Goal: Task Accomplishment & Management: Complete application form

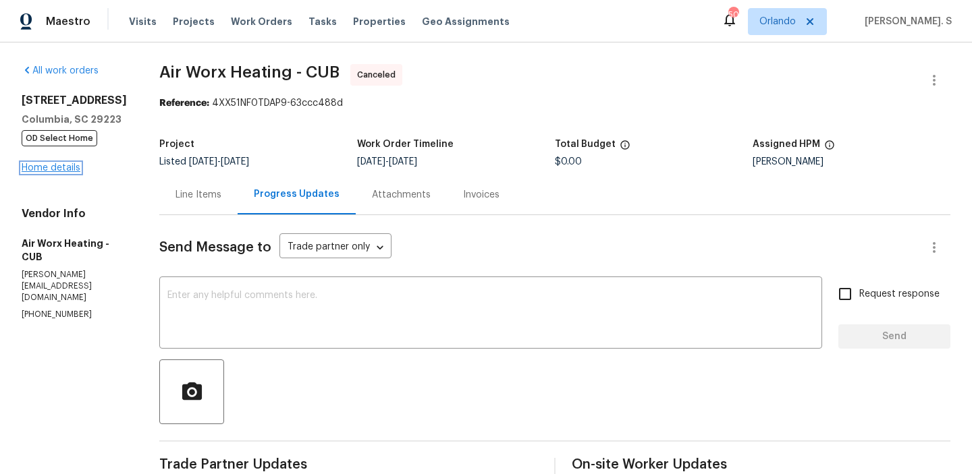
click at [67, 173] on link "Home details" at bounding box center [51, 167] width 59 height 9
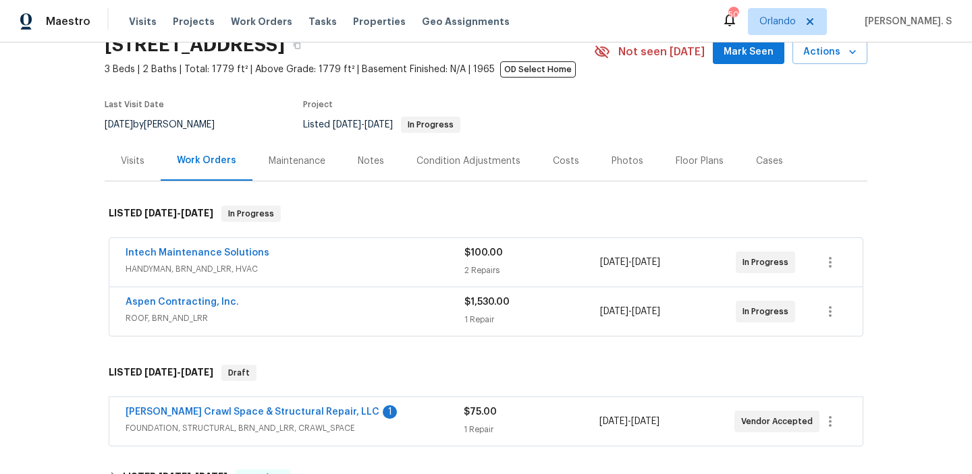
scroll to position [189, 0]
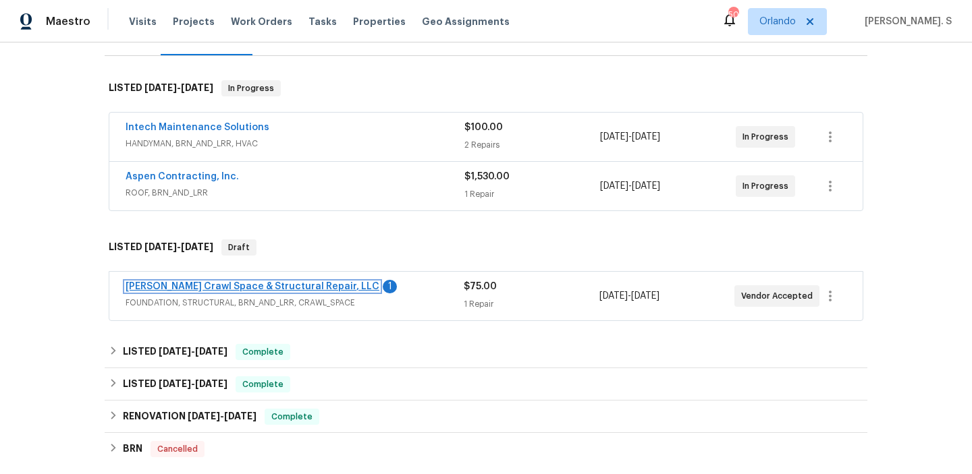
click at [201, 288] on link "Falcone Crawl Space & Structural Repair, LLC" at bounding box center [252, 286] width 254 height 9
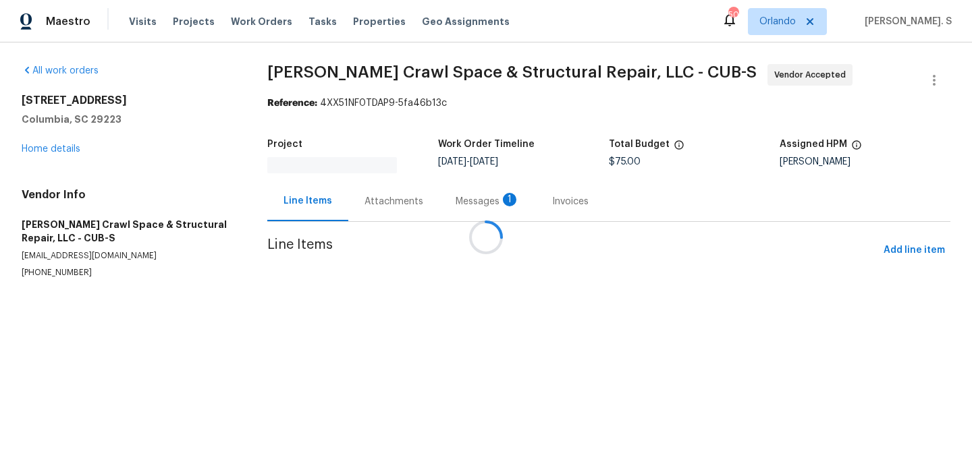
click at [364, 194] on div at bounding box center [486, 237] width 972 height 474
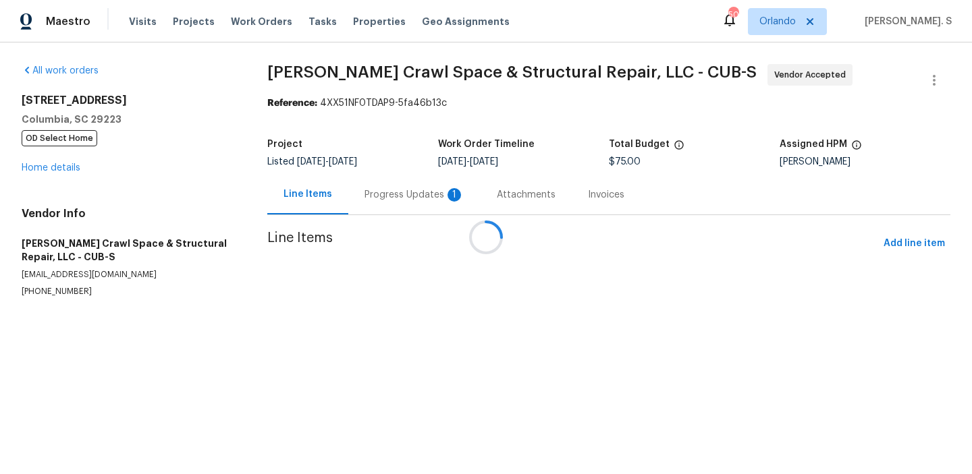
click at [364, 194] on div at bounding box center [486, 237] width 972 height 474
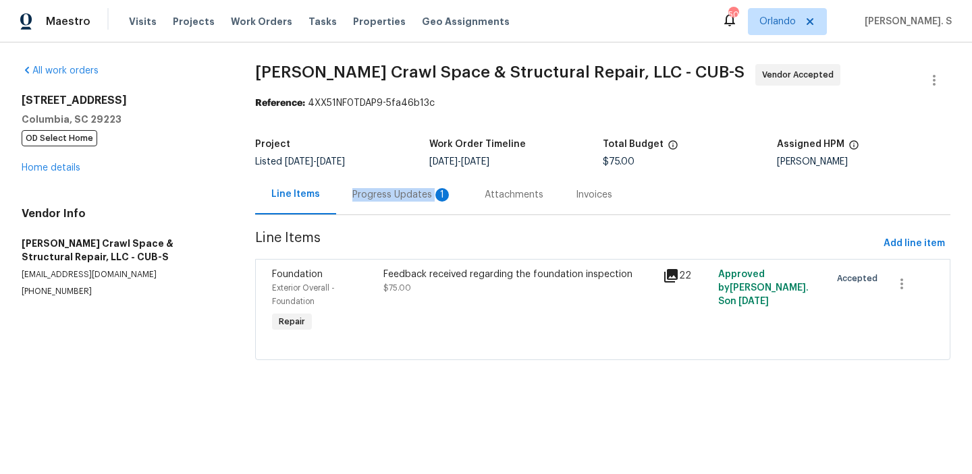
click at [364, 194] on div "Progress Updates 1" at bounding box center [402, 194] width 100 height 13
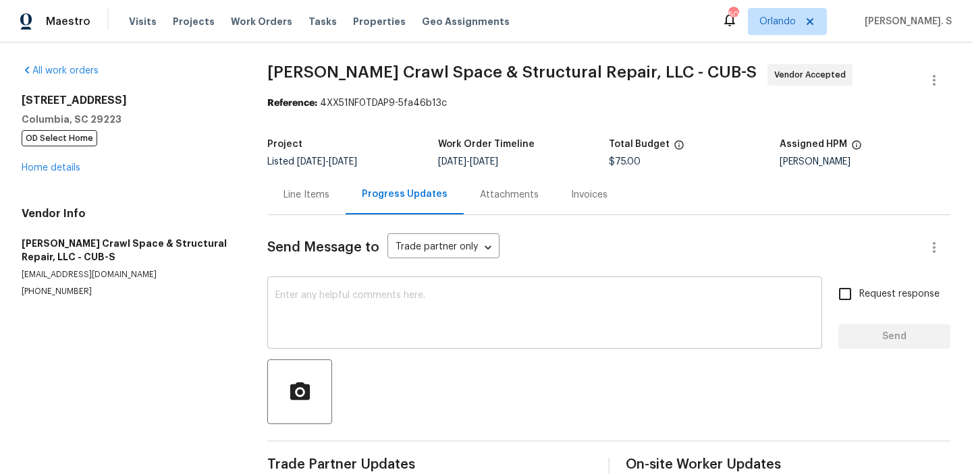
click at [366, 298] on textarea at bounding box center [544, 314] width 538 height 47
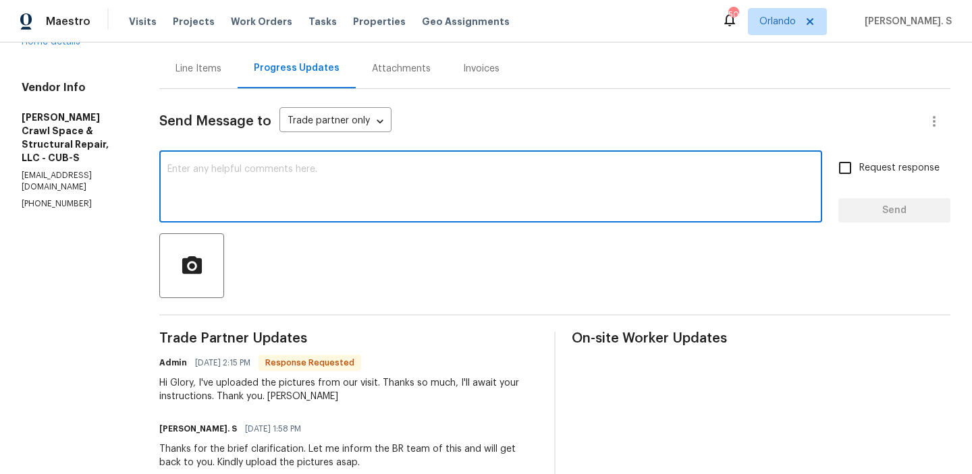
scroll to position [146, 0]
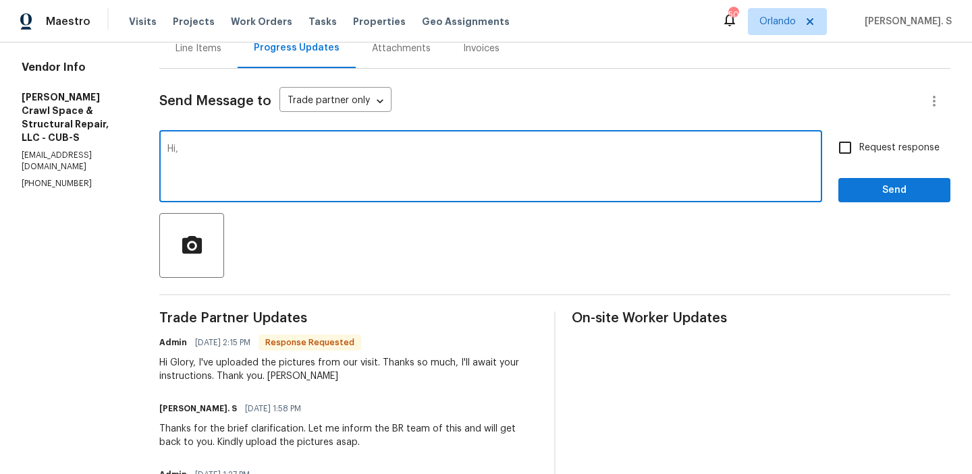
paste textarea "1920 Pennfield Dr, Columbia, SC 29223"
click at [388, 169] on textarea "Hi," at bounding box center [490, 167] width 646 height 47
paste textarea "a detailed explanation of the pier situation that they stated is the problem, t…"
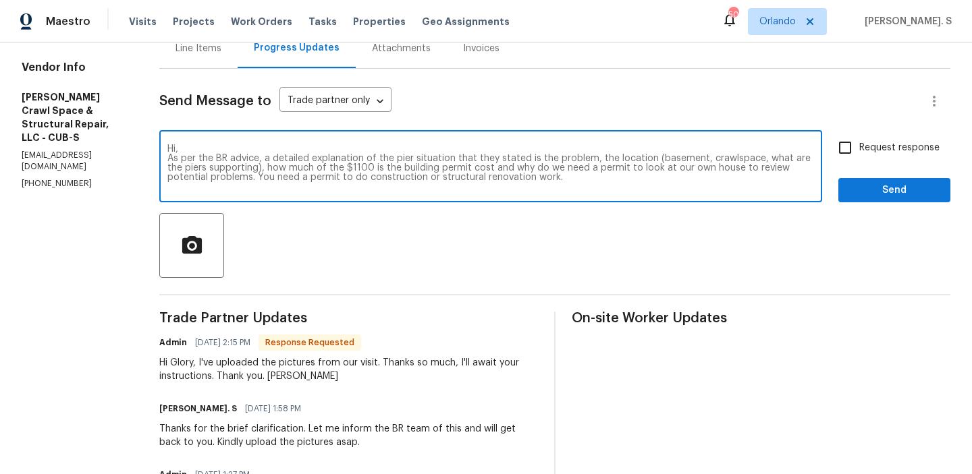
click at [493, 159] on textarea "Hi, As per the BR advice, a detailed explanation of the pier situation that the…" at bounding box center [490, 167] width 646 height 47
click at [0, 0] on div "problems?" at bounding box center [0, 0] width 0 height 0
click at [282, 180] on textarea "Hi, As per the BR advice, a detailed explanation of the pier situation that you…" at bounding box center [490, 167] width 646 height 47
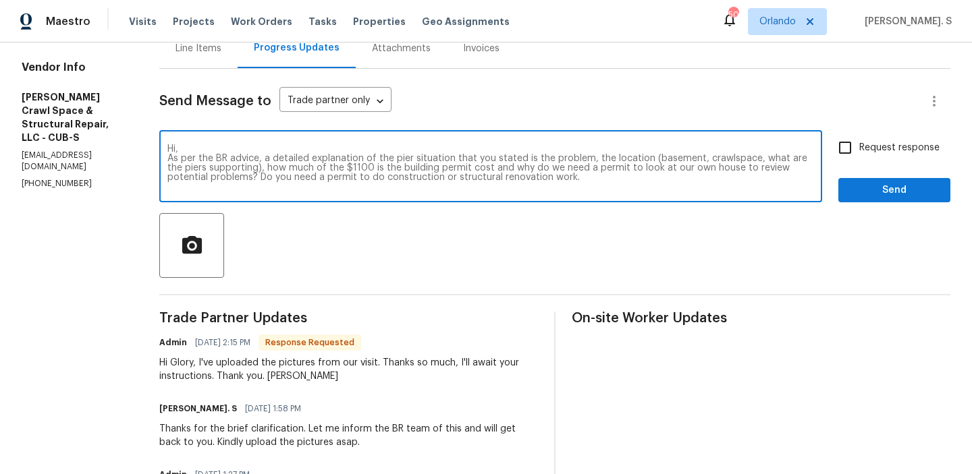
click at [599, 175] on textarea "Hi, As per the BR advice, a detailed explanation of the pier situation that you…" at bounding box center [490, 167] width 646 height 47
type textarea "Hi, As per the BR advice, a detailed explanation of the pier situation that you…"
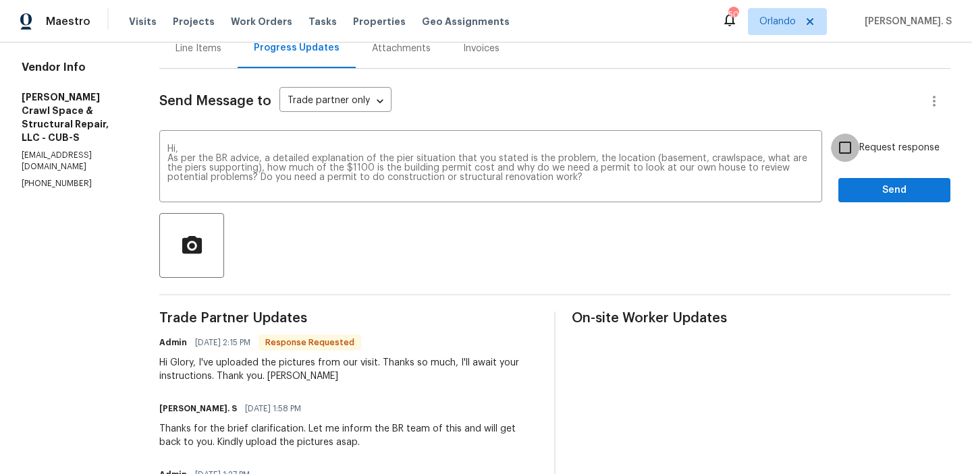
click at [841, 158] on input "Request response" at bounding box center [845, 148] width 28 height 28
checkbox input "true"
click at [576, 175] on textarea "Hi, As per the BR advice, a detailed explanation of the pier situation that you…" at bounding box center [490, 167] width 646 height 47
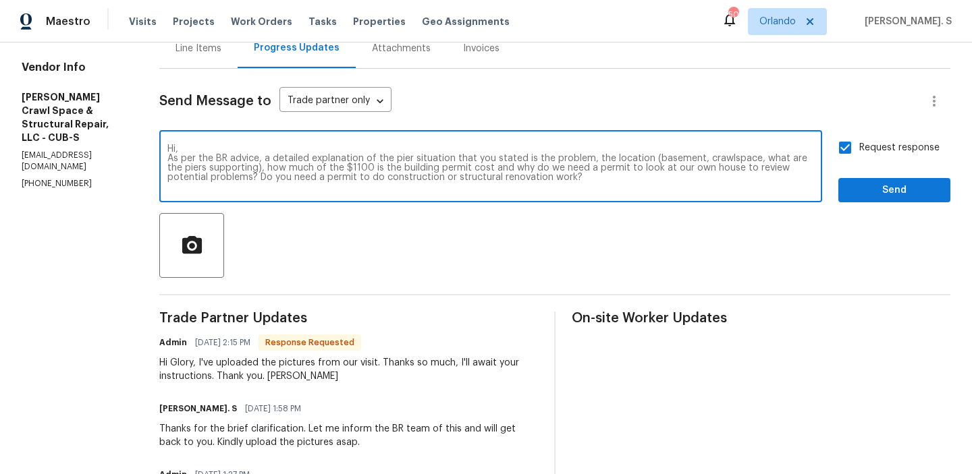
click at [576, 175] on textarea "Hi, As per the BR advice, a detailed explanation of the pier situation that you…" at bounding box center [490, 167] width 646 height 47
click at [875, 175] on div "Request response Send" at bounding box center [894, 168] width 112 height 69
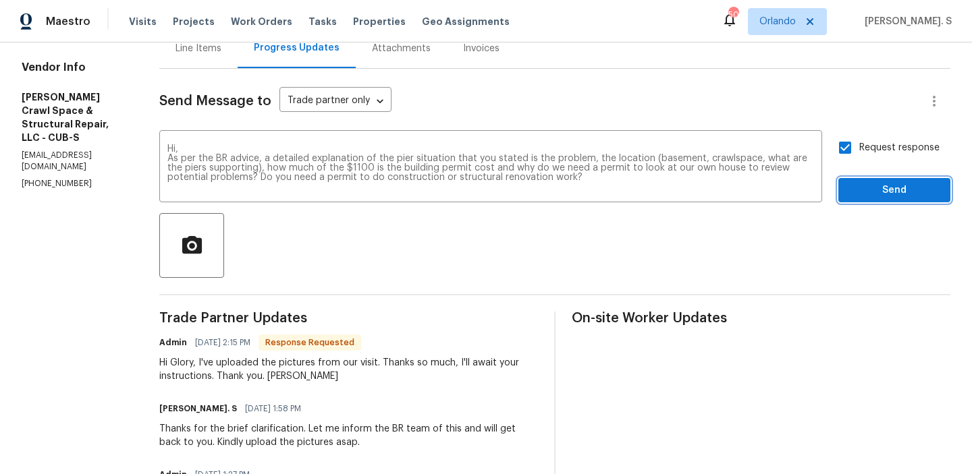
click at [864, 188] on span "Send" at bounding box center [894, 190] width 90 height 17
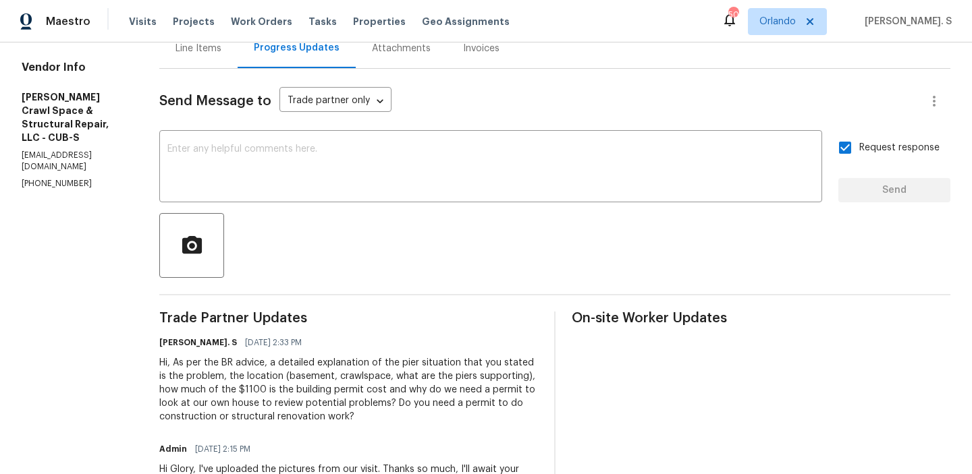
click at [177, 60] on div "Line Items" at bounding box center [198, 48] width 78 height 40
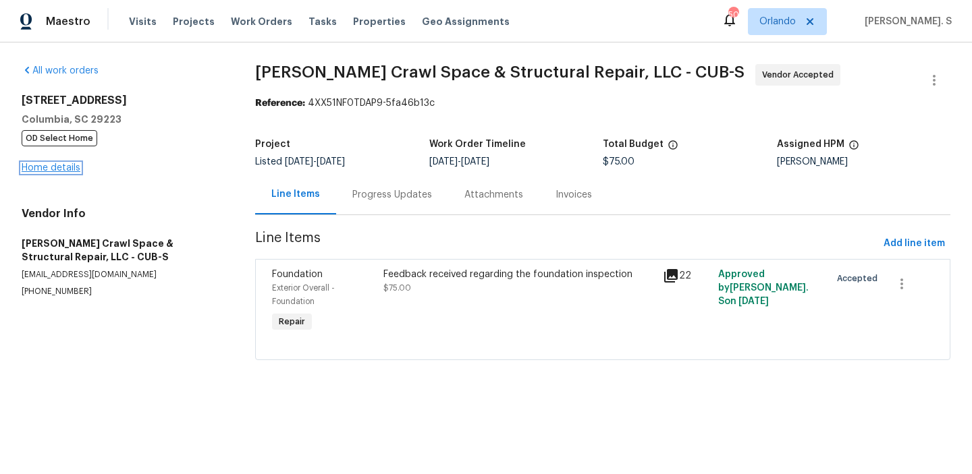
click at [70, 165] on link "Home details" at bounding box center [51, 167] width 59 height 9
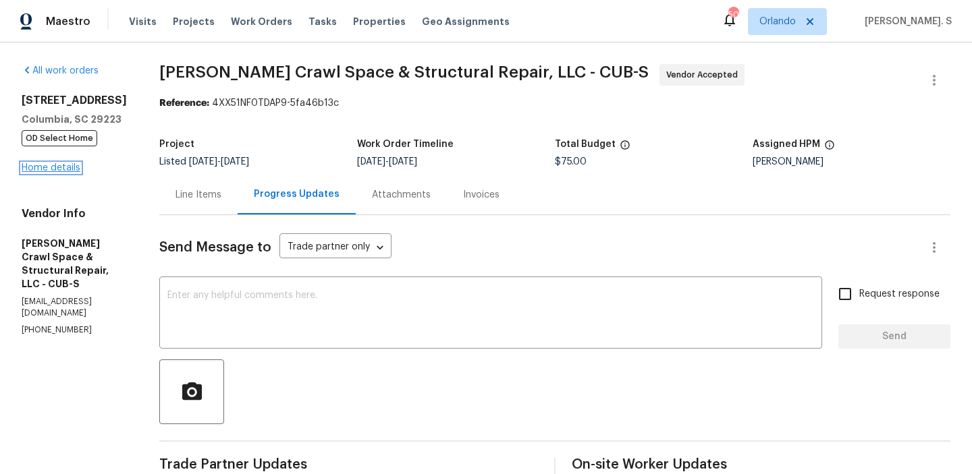
click at [38, 172] on link "Home details" at bounding box center [51, 167] width 59 height 9
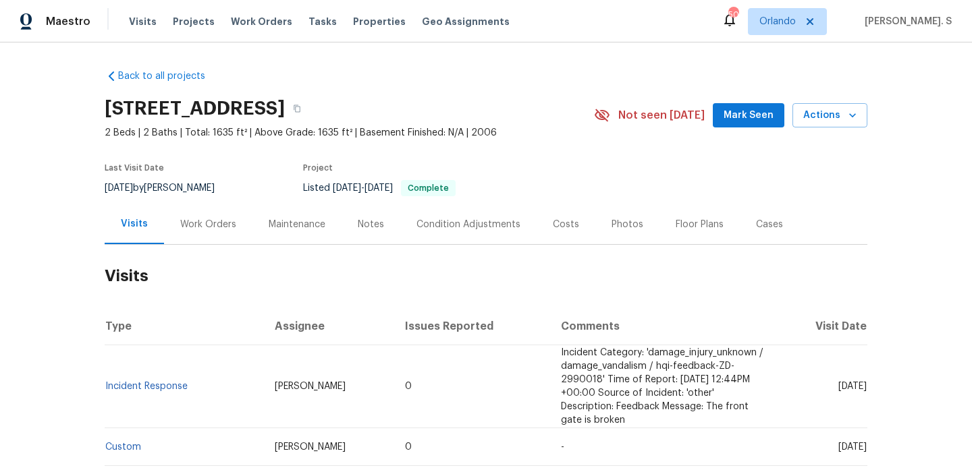
click at [221, 228] on div "Work Orders" at bounding box center [208, 224] width 56 height 13
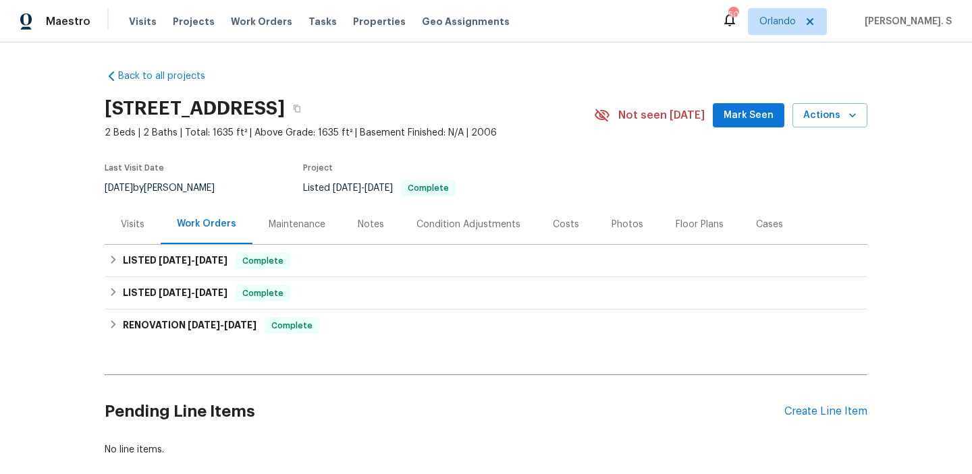
scroll to position [74, 0]
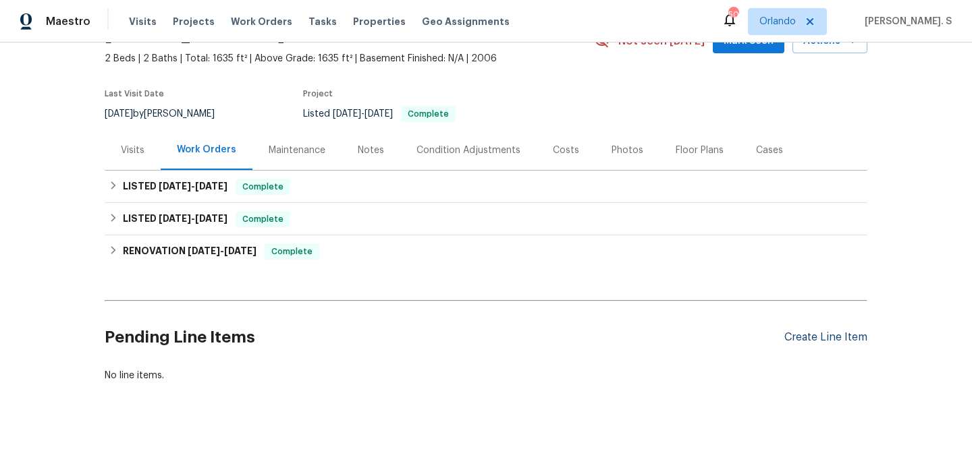
click at [818, 341] on div "Create Line Item" at bounding box center [825, 337] width 83 height 13
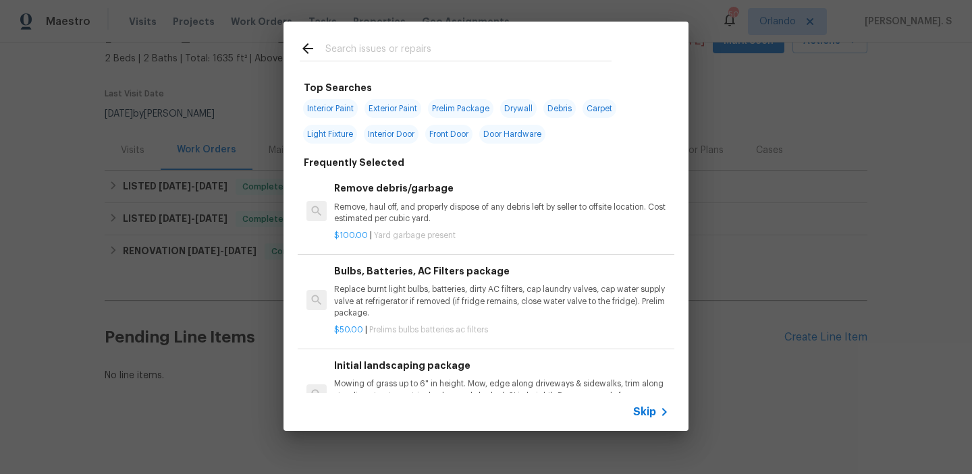
click at [414, 229] on div "$100.00 | Yard garbage present" at bounding box center [501, 233] width 335 height 17
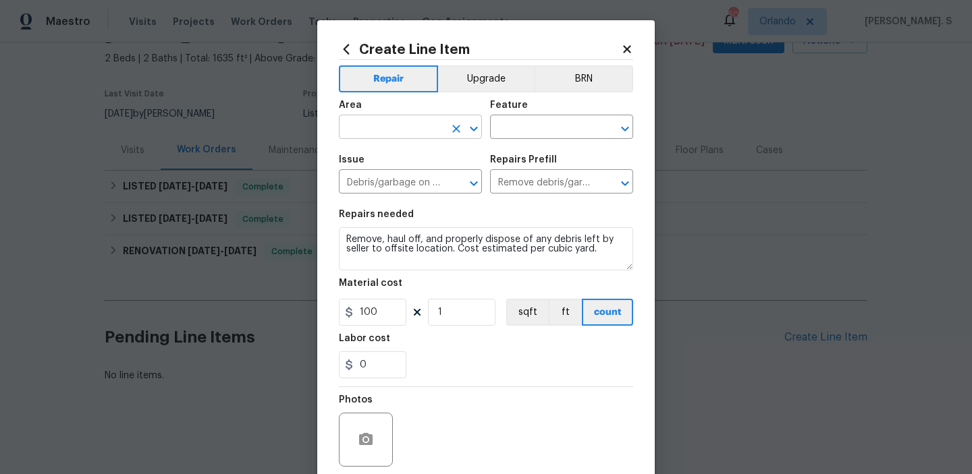
click at [472, 125] on icon "Open" at bounding box center [474, 129] width 16 height 16
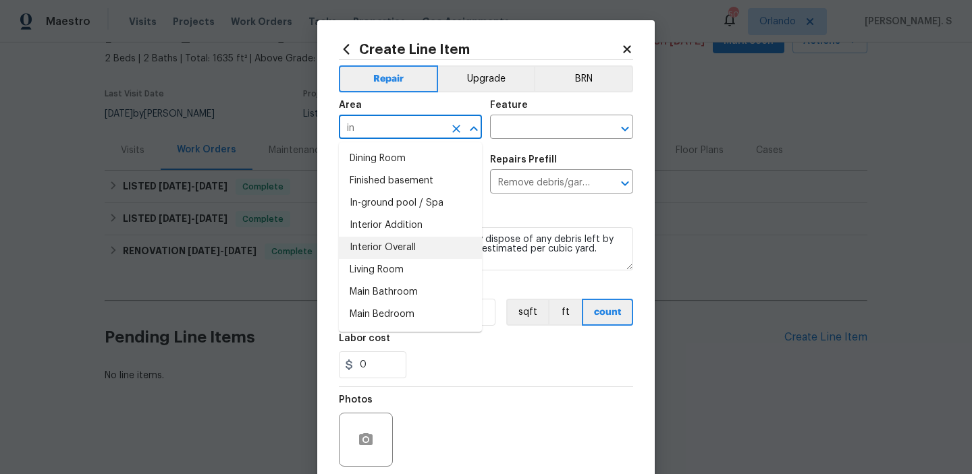
click at [381, 249] on li "Interior Overall" at bounding box center [410, 248] width 143 height 22
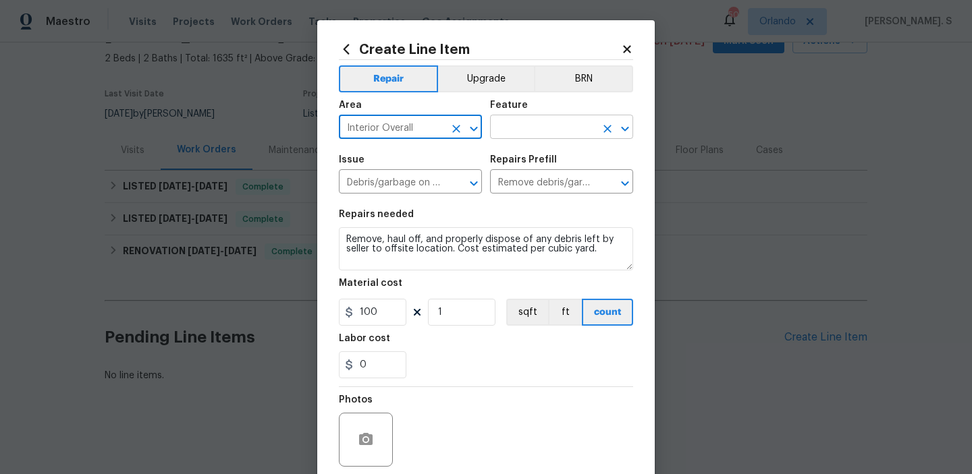
click at [628, 130] on icon "Open" at bounding box center [625, 129] width 16 height 16
type input "Interior Overall"
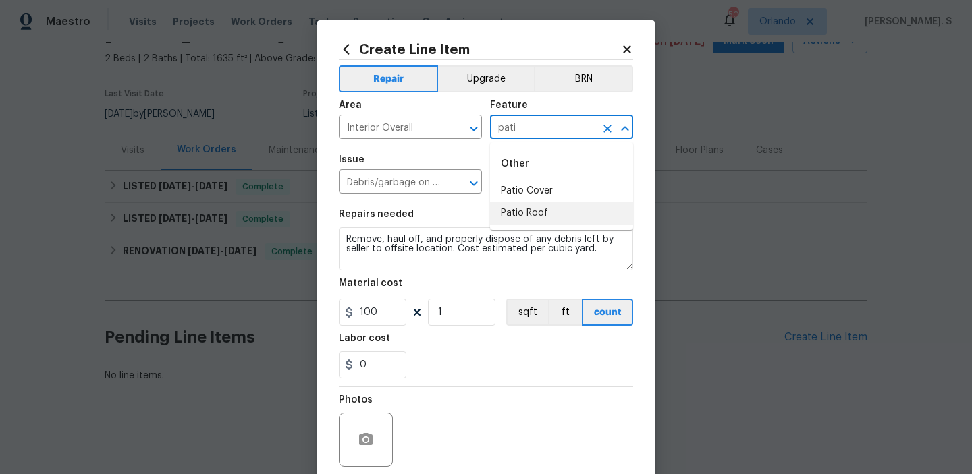
click at [551, 210] on li "Patio Roof" at bounding box center [561, 213] width 143 height 22
click at [474, 183] on icon "Open" at bounding box center [474, 183] width 16 height 16
type input "Patio Roof"
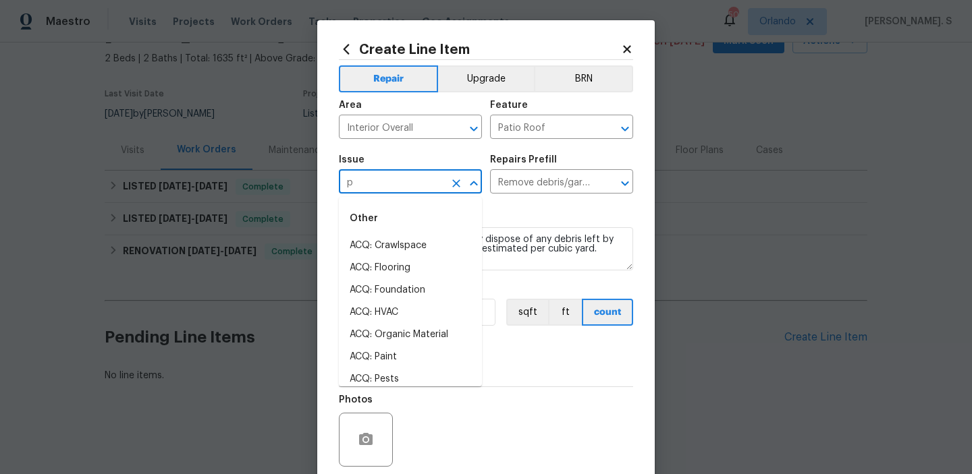
scroll to position [0, 0]
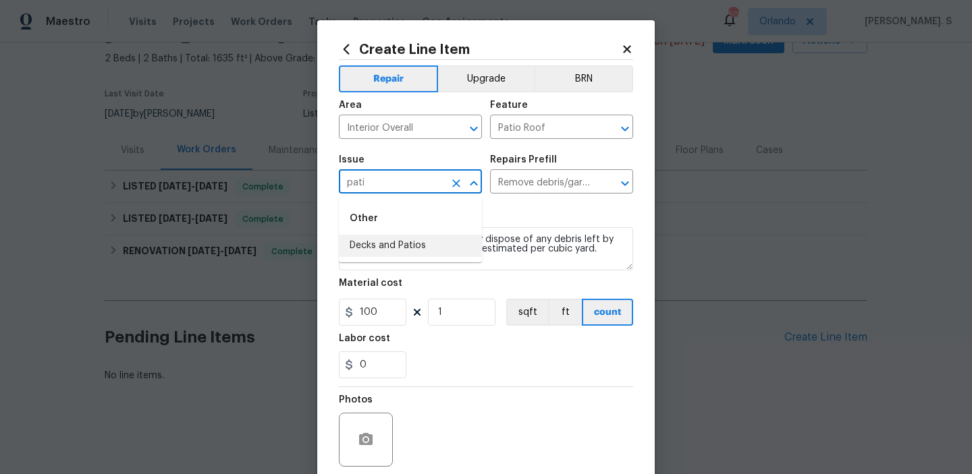
click at [412, 246] on li "Decks and Patios" at bounding box center [410, 246] width 143 height 22
type input "Decks and Patios"
click at [627, 176] on icon "Open" at bounding box center [625, 183] width 16 height 16
type input "Decks and Patios"
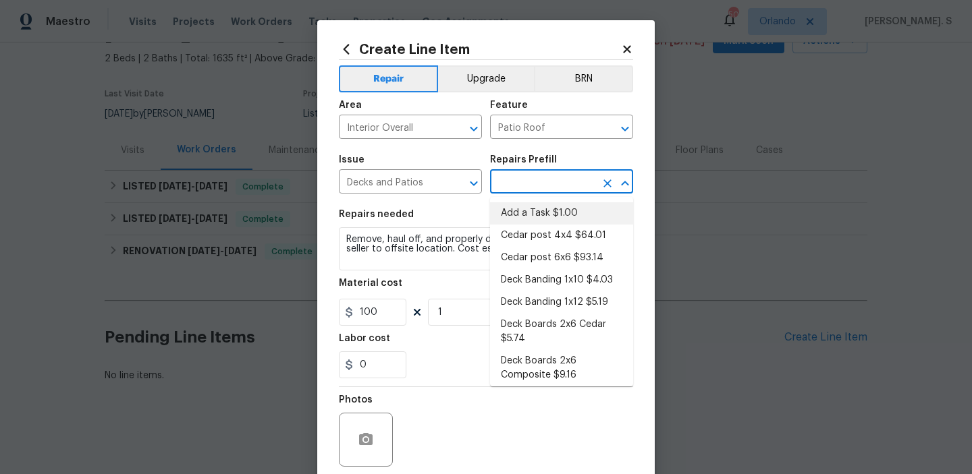
click at [553, 206] on li "Add a Task $1.00" at bounding box center [561, 213] width 143 height 22
type input "Deck"
type input "Add a Task $1.00"
type textarea "HPM to detail"
type input "1"
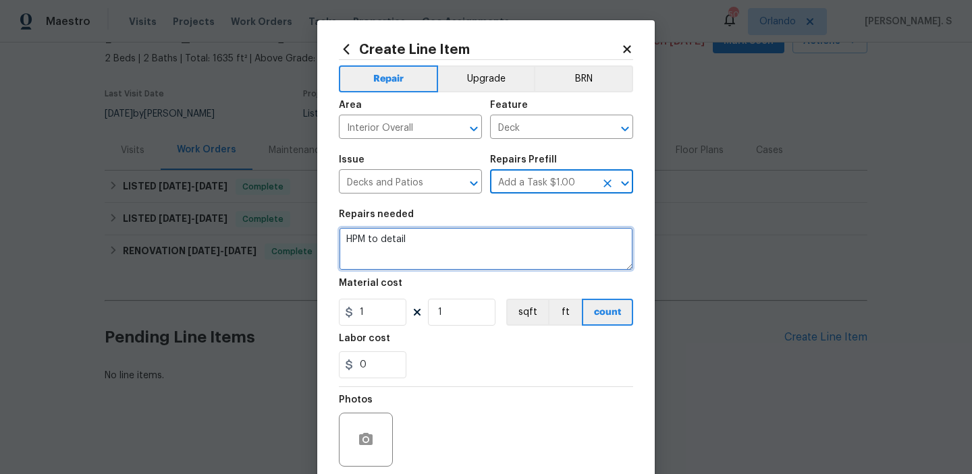
click at [438, 240] on textarea "HPM to detail" at bounding box center [486, 248] width 294 height 43
paste textarea "Feedback received that the ceiling on the patio overhang is peeling. Please scr…"
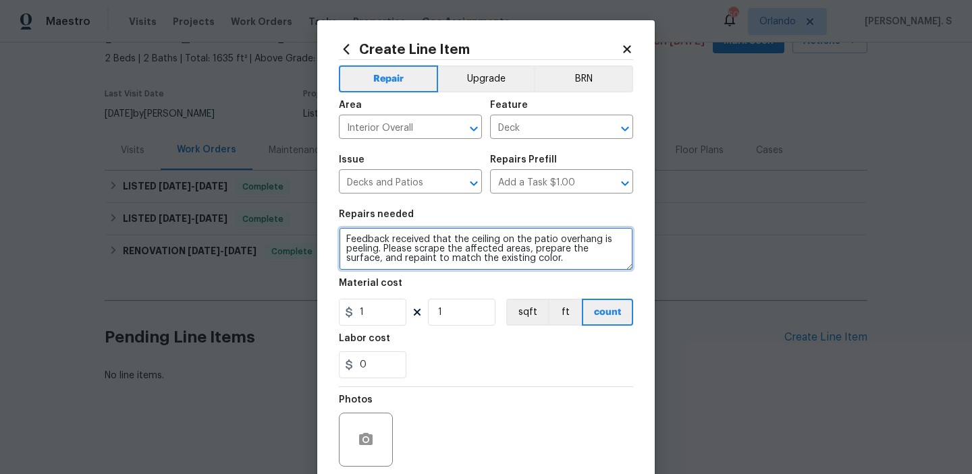
type textarea "Feedback received that the ceiling on the patio overhang is peeling. Please scr…"
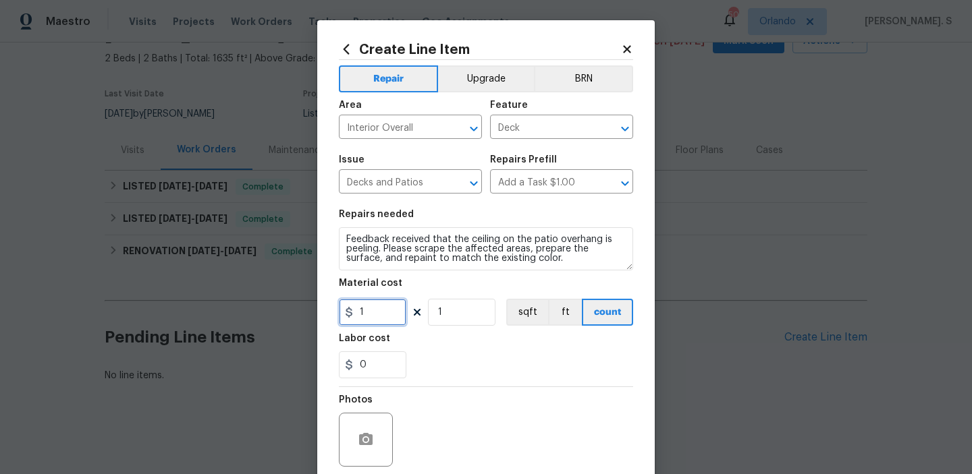
click at [378, 316] on input "1" at bounding box center [372, 312] width 67 height 27
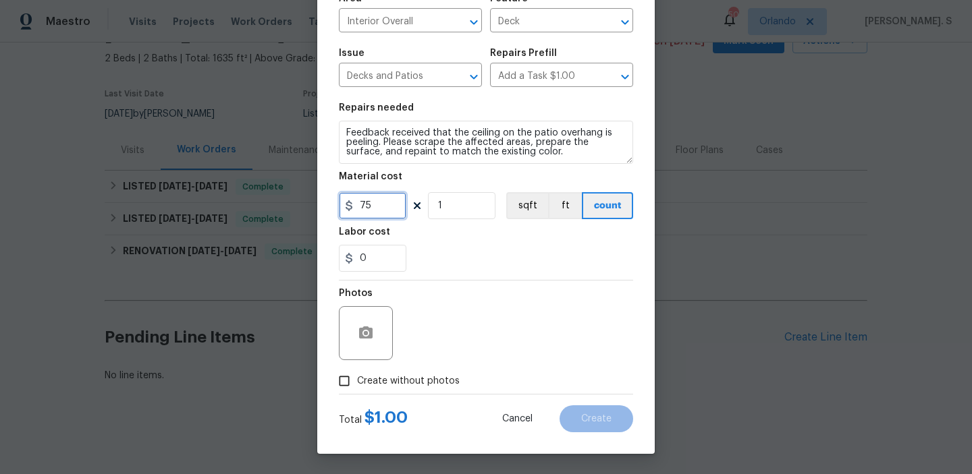
type input "75"
click at [395, 388] on label "Create without photos" at bounding box center [395, 381] width 128 height 26
click at [357, 388] on input "Create without photos" at bounding box center [344, 381] width 26 height 26
checkbox input "true"
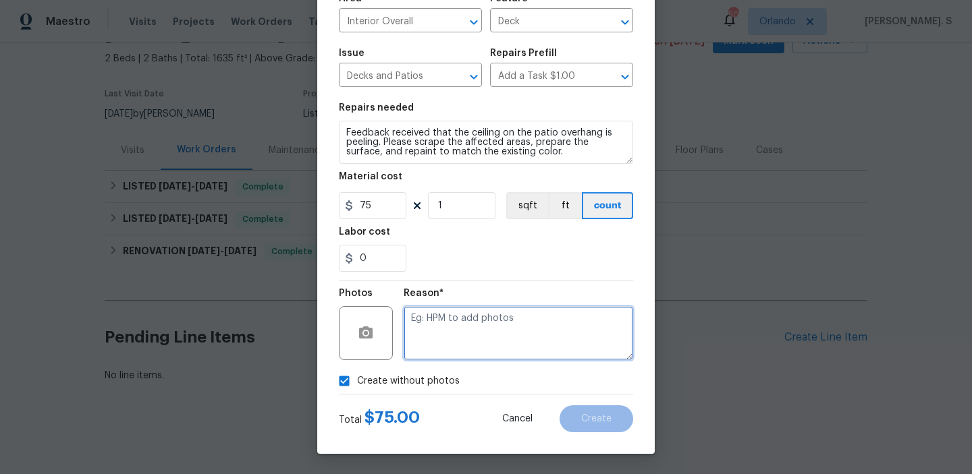
click at [483, 354] on textarea at bounding box center [517, 333] width 229 height 54
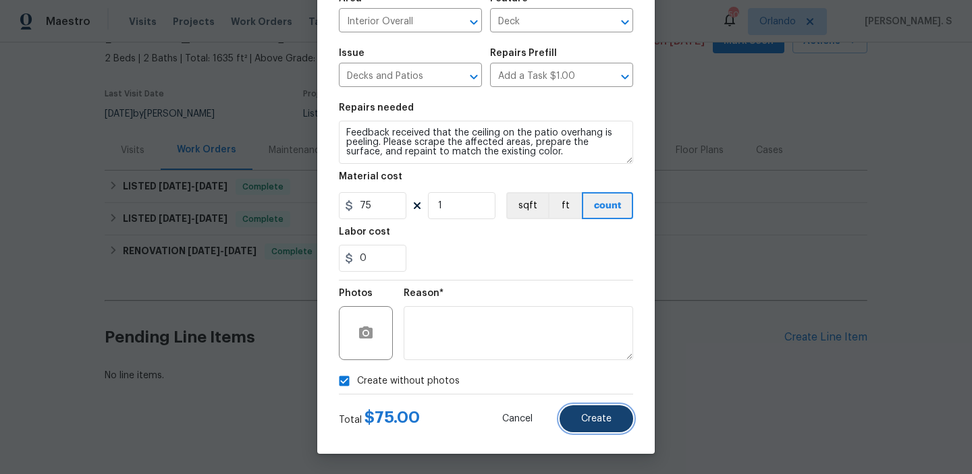
click at [600, 423] on span "Create" at bounding box center [596, 419] width 30 height 10
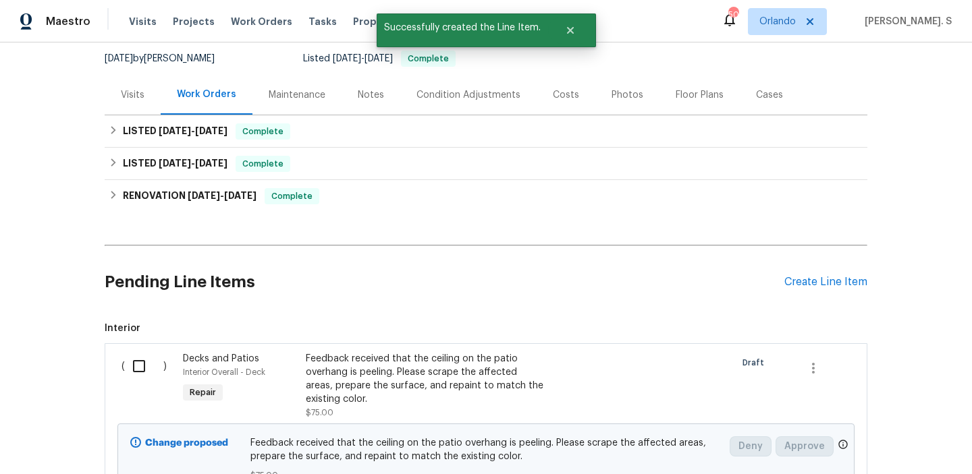
scroll to position [255, 0]
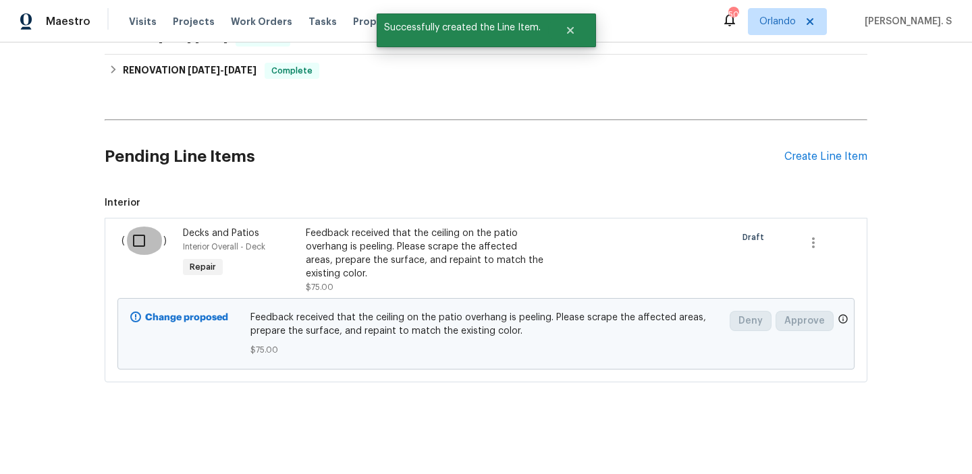
click at [140, 246] on input "checkbox" at bounding box center [144, 241] width 38 height 28
checkbox input "true"
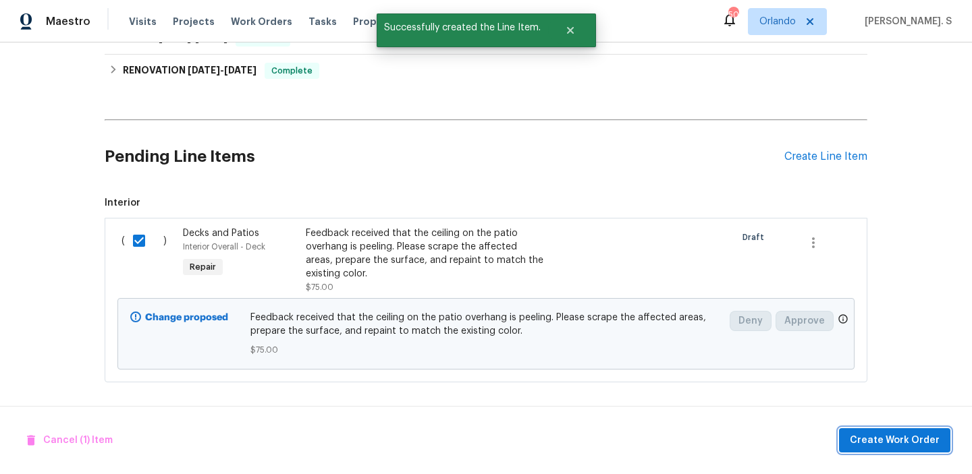
click at [867, 445] on span "Create Work Order" at bounding box center [894, 440] width 90 height 17
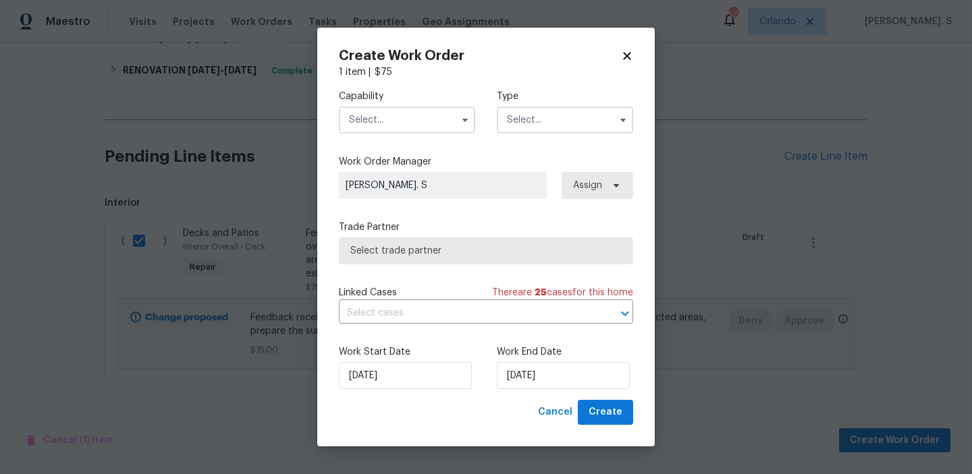
click at [397, 132] on input "text" at bounding box center [407, 120] width 136 height 27
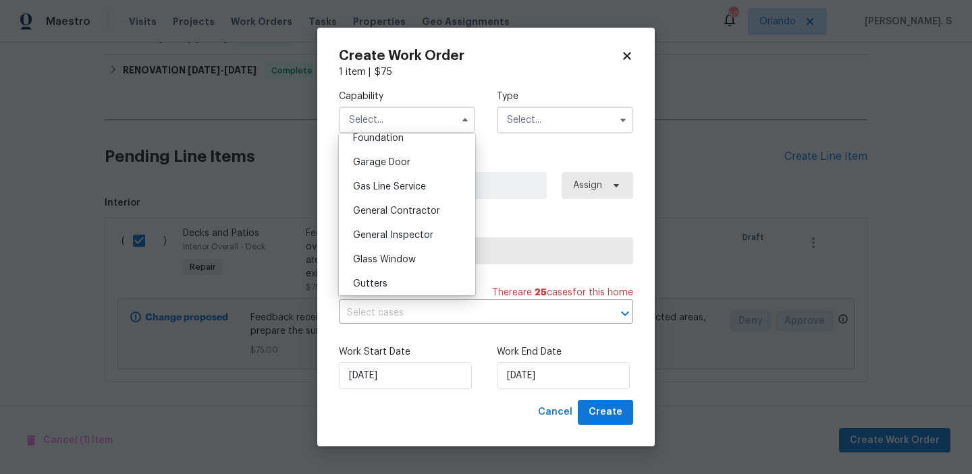
scroll to position [591, 0]
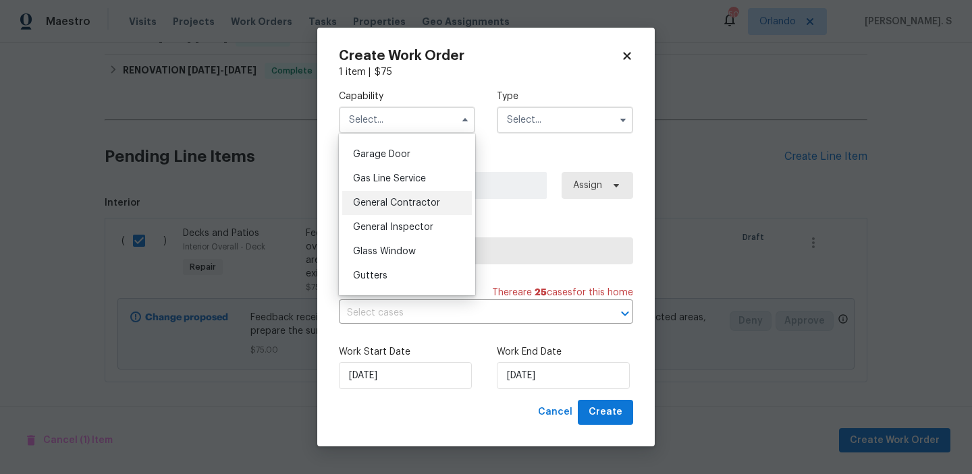
click at [387, 199] on span "General Contractor" at bounding box center [396, 202] width 87 height 9
type input "General Contractor"
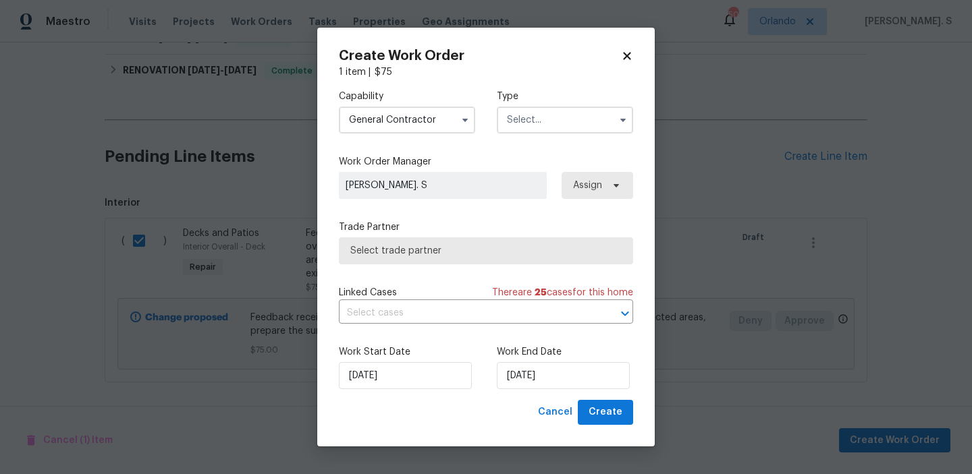
click at [551, 114] on input "text" at bounding box center [565, 120] width 136 height 27
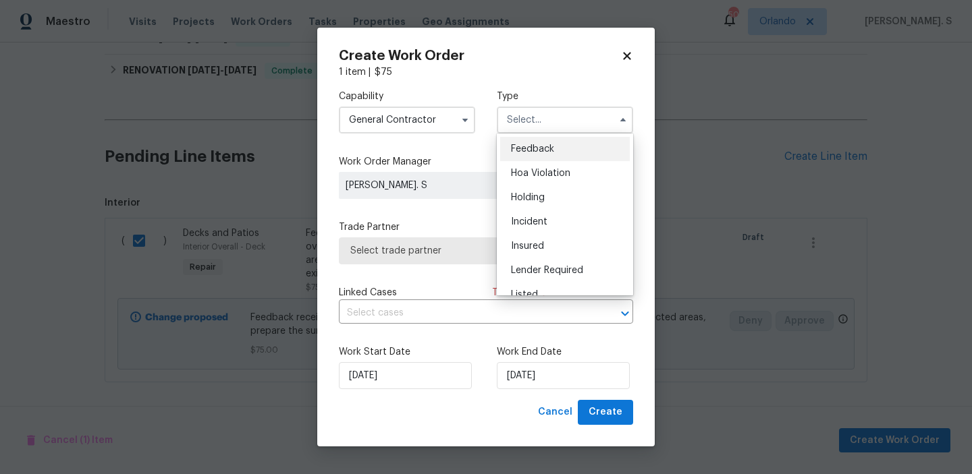
click at [553, 140] on div "Feedback" at bounding box center [565, 149] width 130 height 24
type input "Feedback"
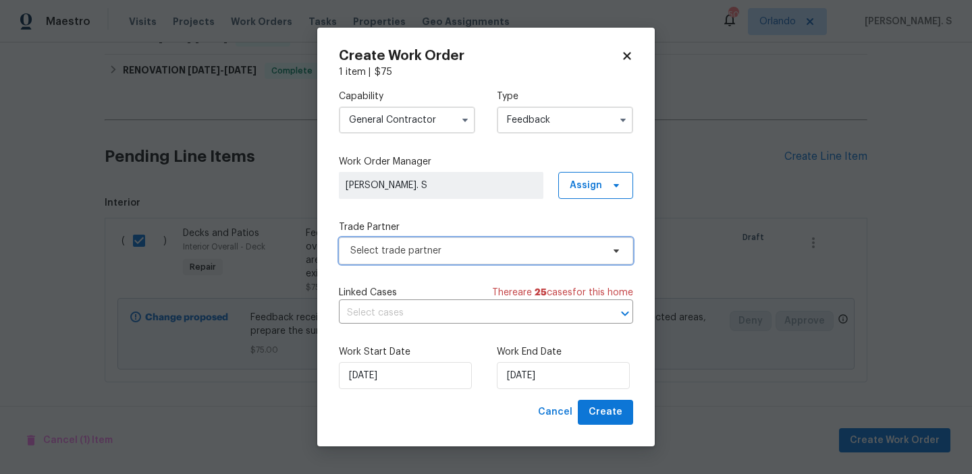
click at [487, 252] on span "Select trade partner" at bounding box center [476, 250] width 252 height 13
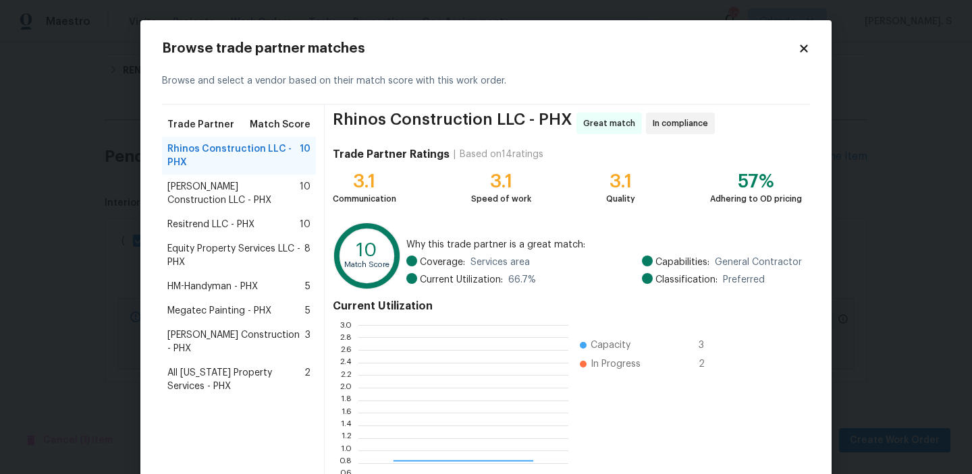
scroll to position [189, 210]
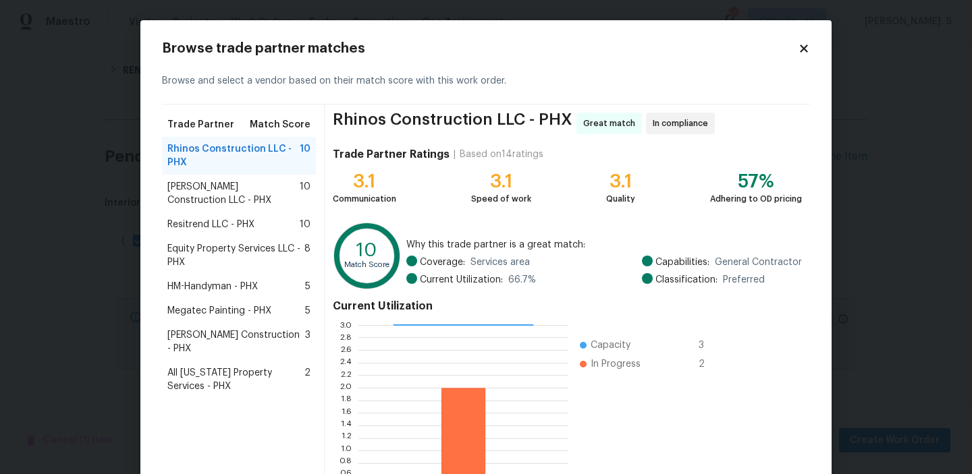
click at [239, 188] on span "[PERSON_NAME] Construction LLC - PHX" at bounding box center [233, 193] width 132 height 27
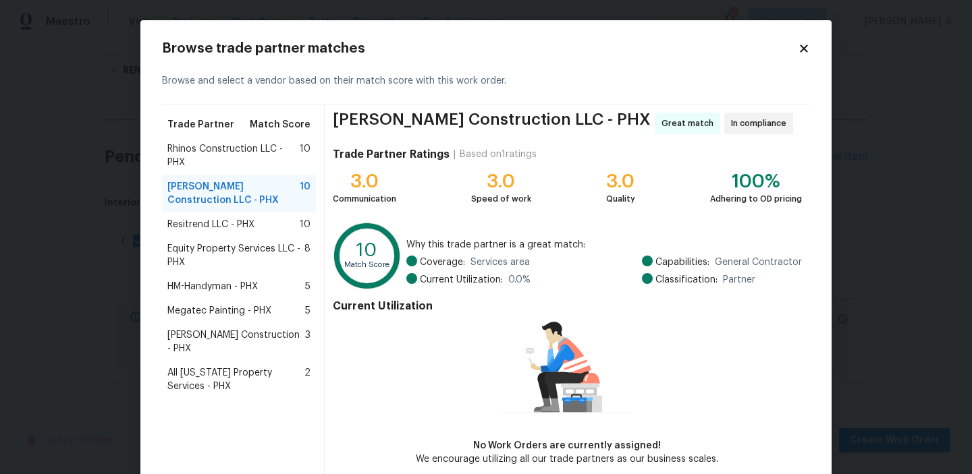
click at [247, 217] on div "Resitrend LLC - PHX 10" at bounding box center [239, 225] width 154 height 24
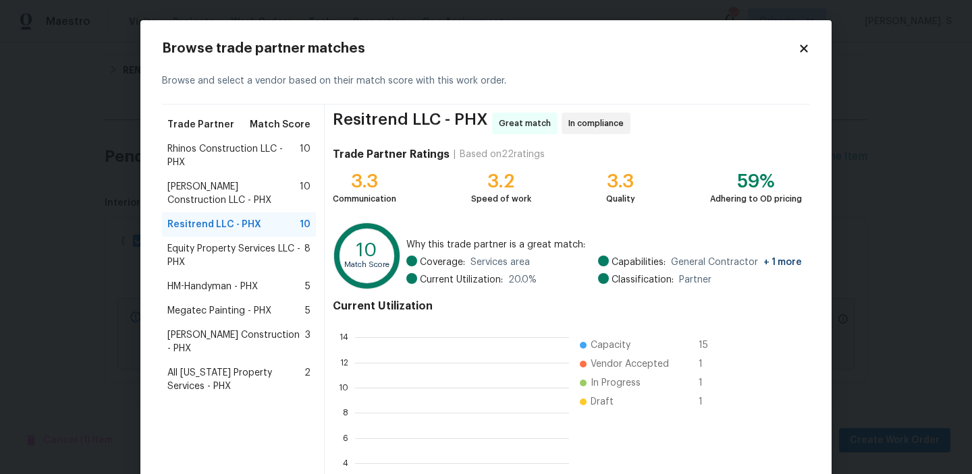
scroll to position [189, 214]
click at [242, 244] on span "Equity Property Services LLC - PHX" at bounding box center [235, 255] width 137 height 27
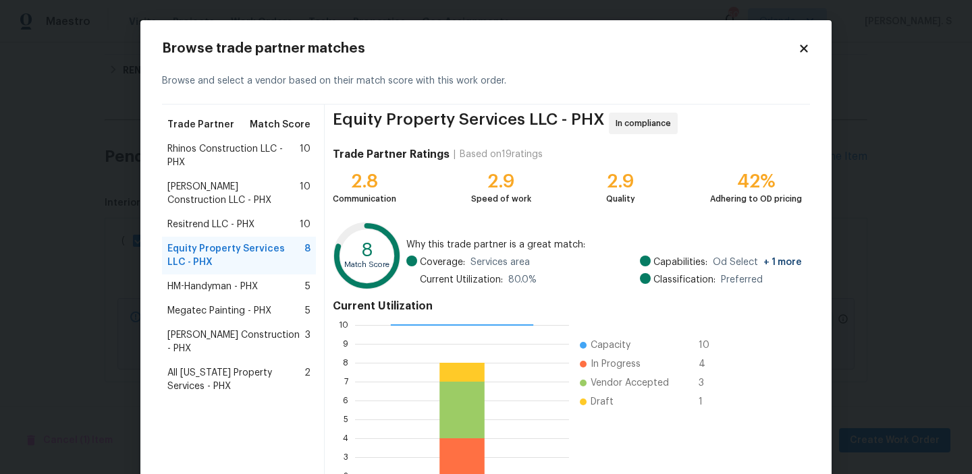
click at [219, 190] on span "[PERSON_NAME] Construction LLC - PHX" at bounding box center [233, 193] width 132 height 27
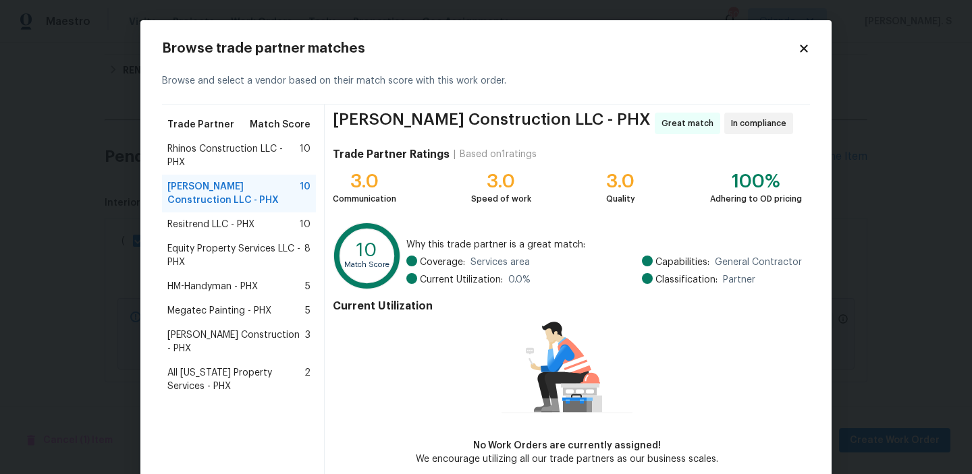
scroll to position [65, 0]
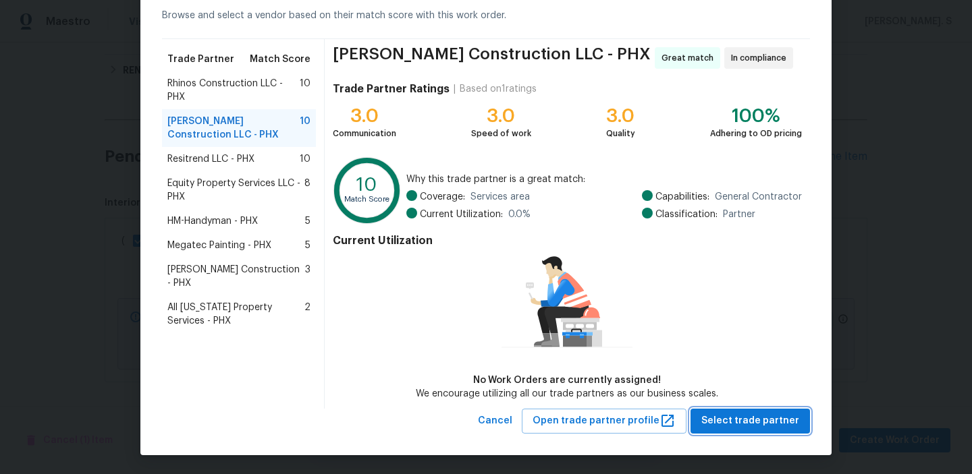
click at [719, 413] on span "Select trade partner" at bounding box center [750, 421] width 98 height 17
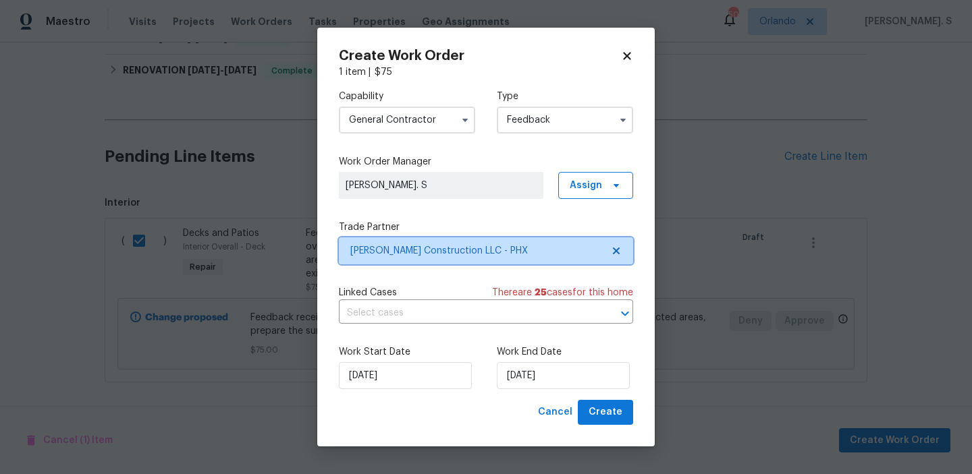
scroll to position [0, 0]
click at [415, 306] on input "text" at bounding box center [467, 313] width 256 height 21
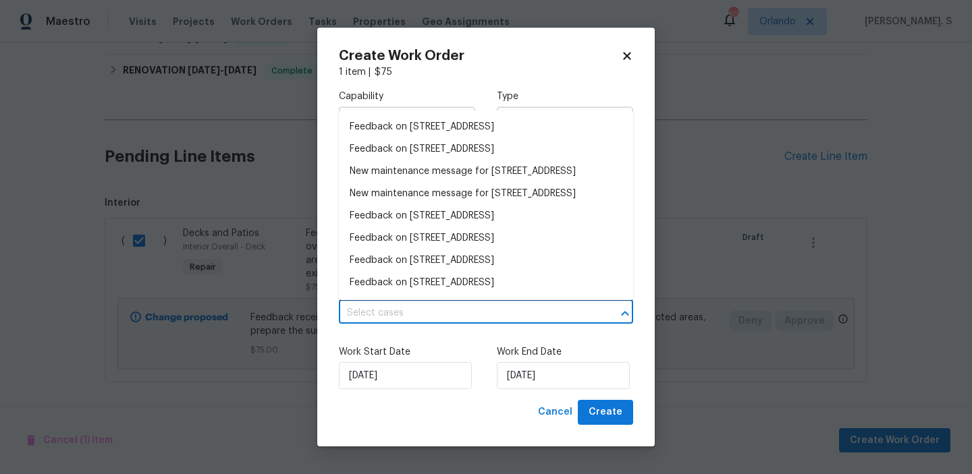
click at [415, 306] on input "text" at bounding box center [467, 313] width 256 height 21
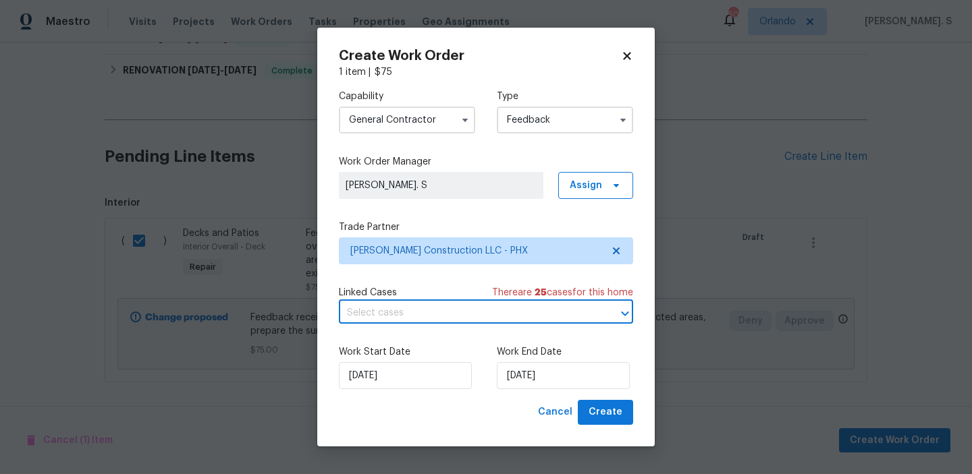
click at [415, 306] on input "text" at bounding box center [467, 313] width 256 height 21
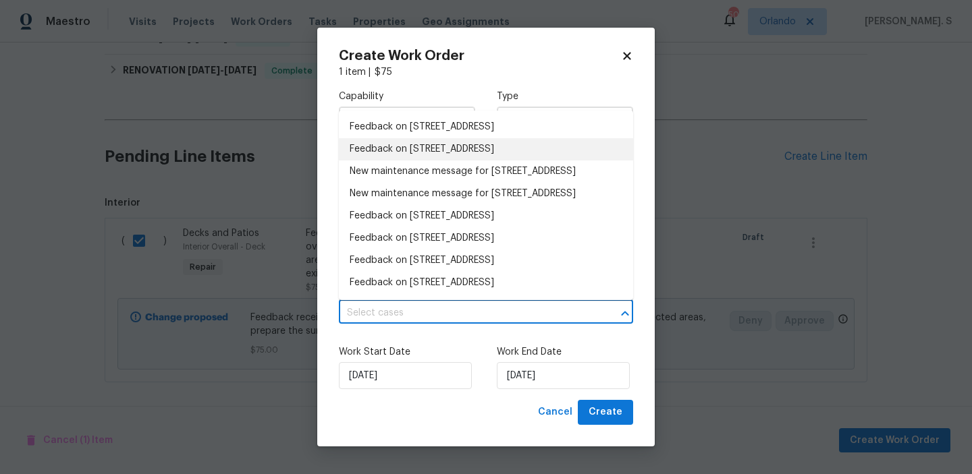
click at [395, 152] on li "Feedback on [STREET_ADDRESS]" at bounding box center [486, 149] width 294 height 22
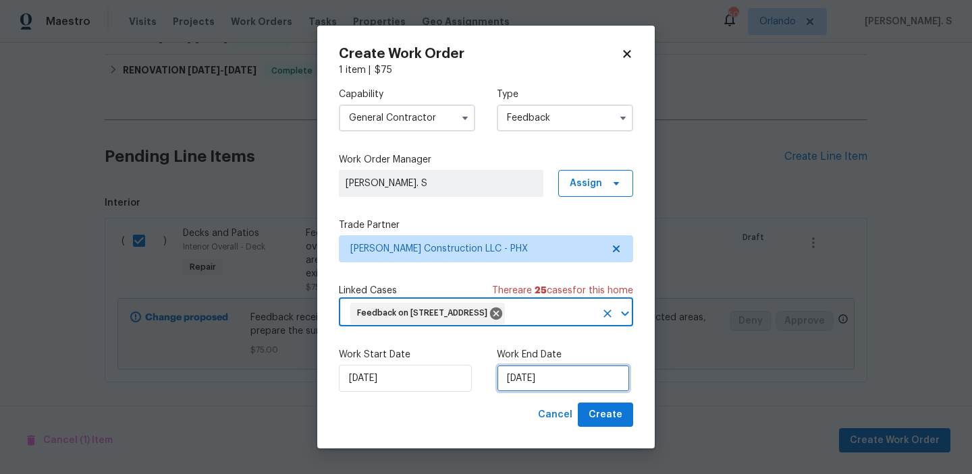
click at [559, 388] on input "[DATE]" at bounding box center [563, 378] width 133 height 27
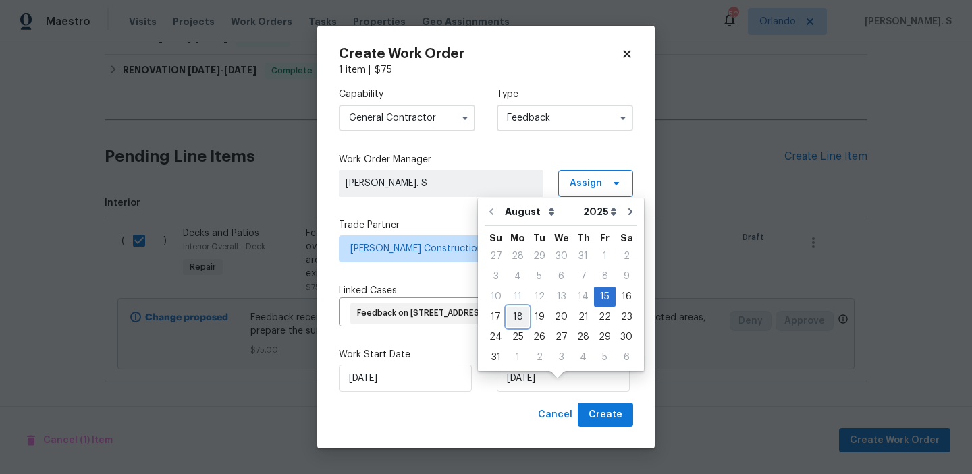
click at [520, 316] on div "18" at bounding box center [518, 317] width 22 height 19
type input "[DATE]"
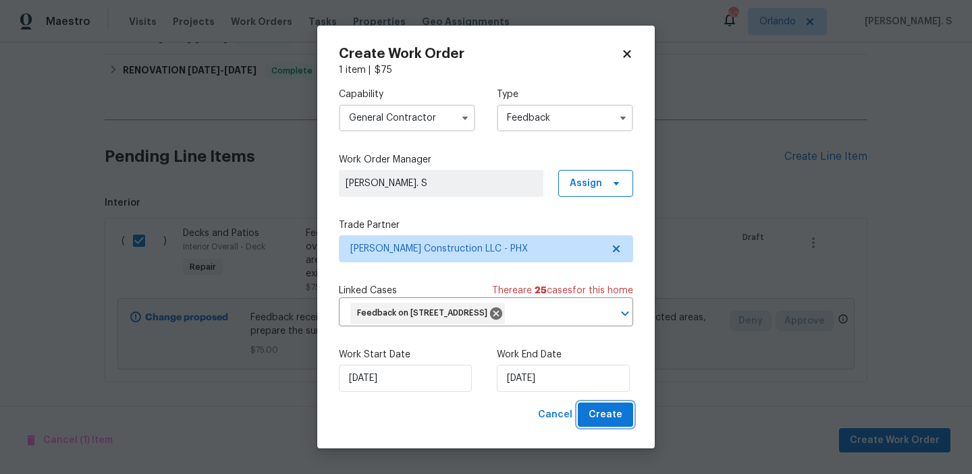
click at [613, 428] on button "Create" at bounding box center [605, 415] width 55 height 25
checkbox input "false"
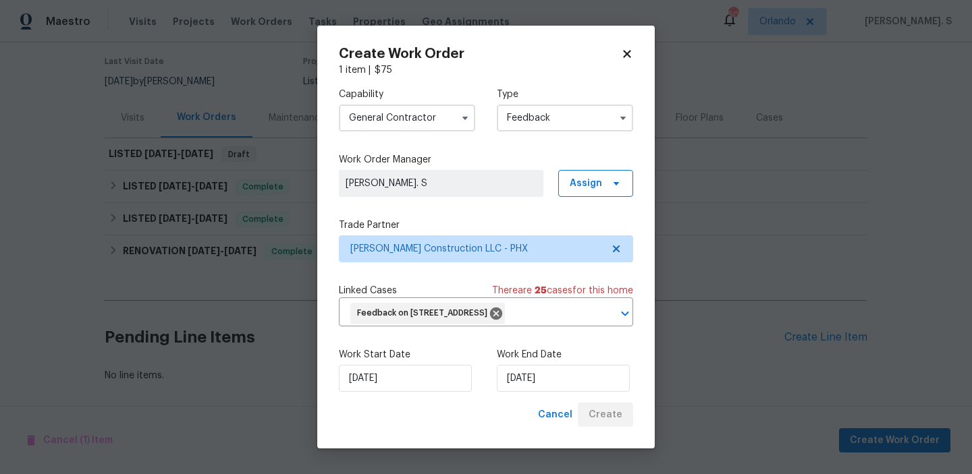
scroll to position [107, 0]
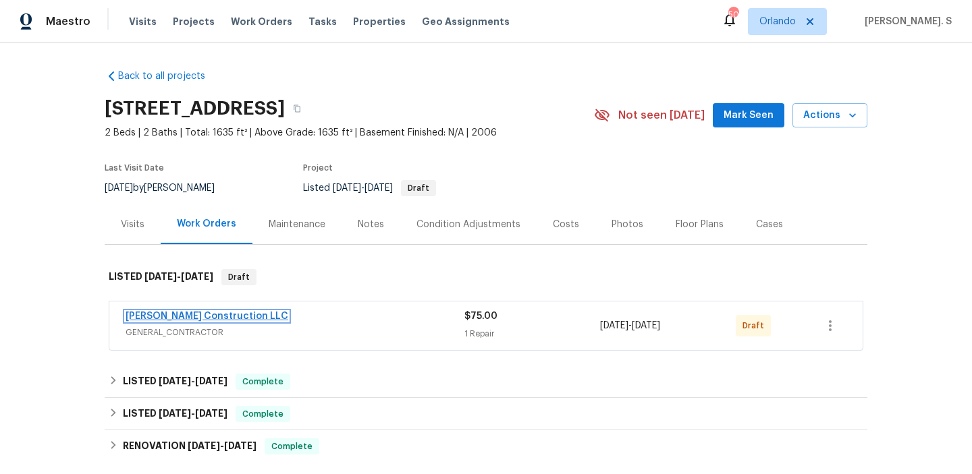
click at [205, 312] on link "[PERSON_NAME] Construction LLC" at bounding box center [206, 316] width 163 height 9
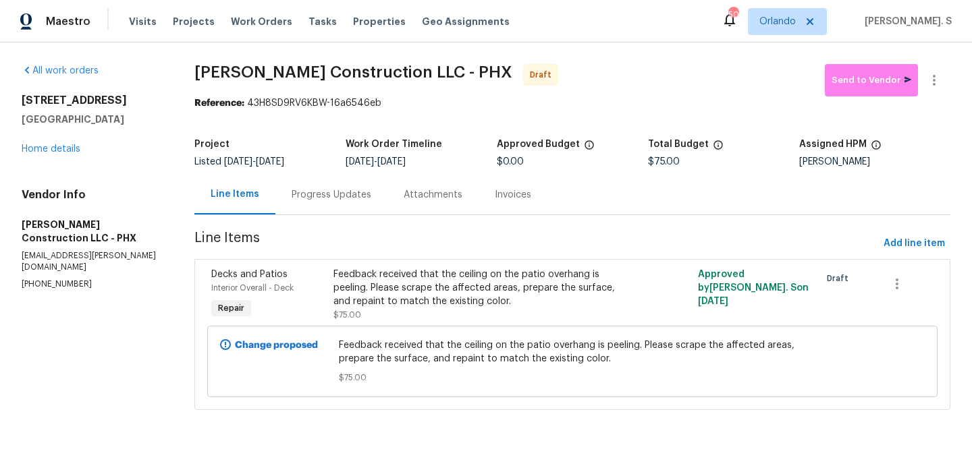
click at [346, 206] on div "Progress Updates" at bounding box center [331, 195] width 112 height 40
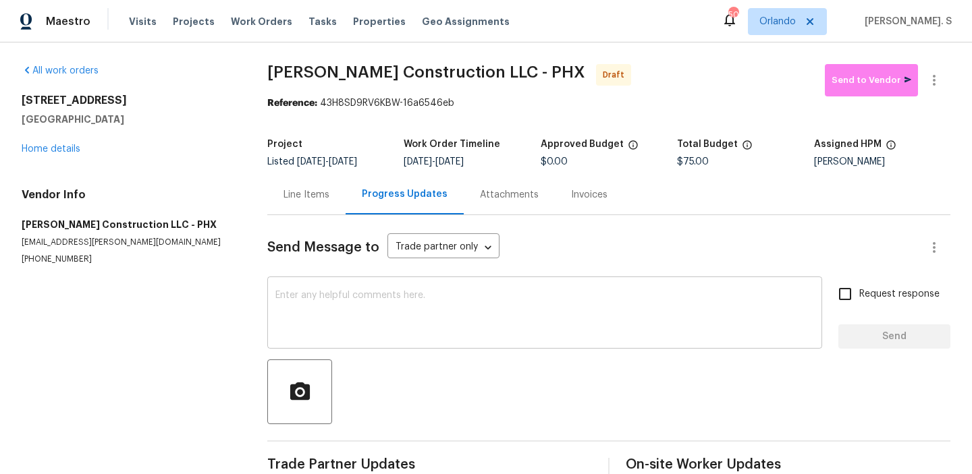
click at [385, 325] on textarea at bounding box center [544, 314] width 538 height 47
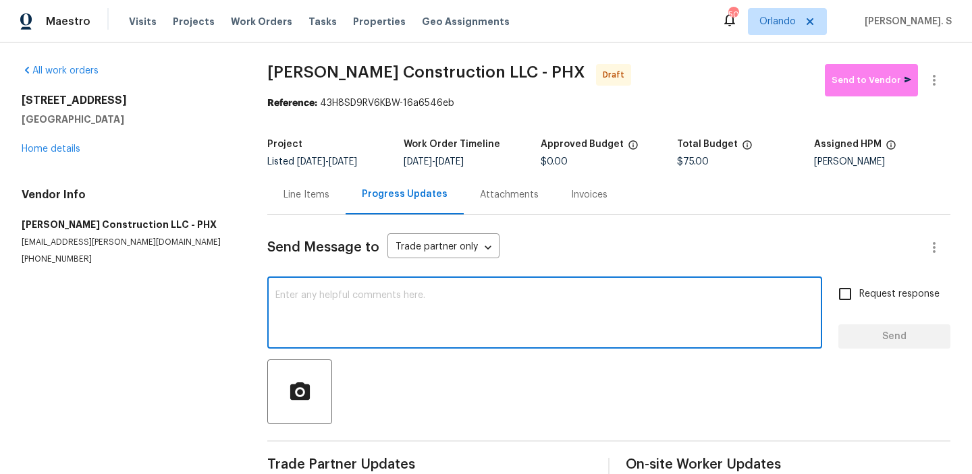
paste textarea "Hi, this is Glory with Opendoor. I’m confirming you received the WO for the pro…"
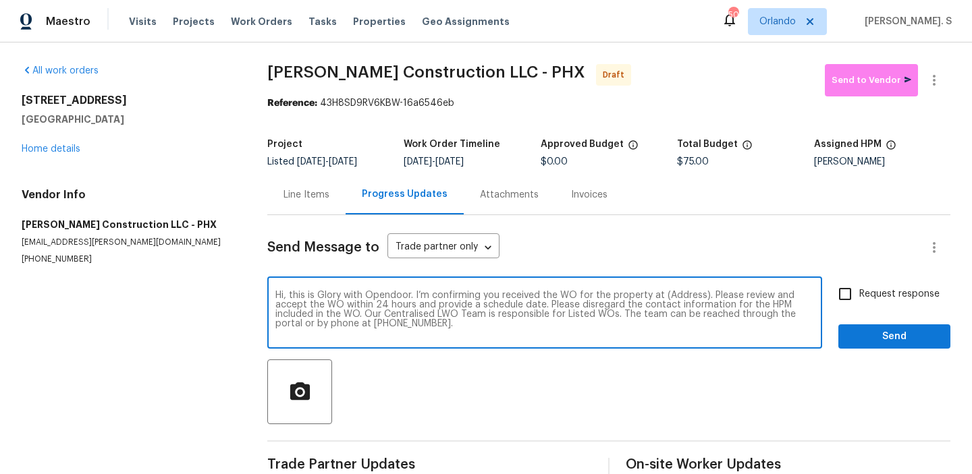
click at [680, 300] on textarea "Hi, this is Glory with Opendoor. I’m confirming you received the WO for the pro…" at bounding box center [544, 314] width 538 height 47
paste textarea "[STREET_ADDRESS]"
type textarea "Hi, this is Glory with Opendoor. I’m confirming you received the WO for the pro…"
click at [933, 84] on icon "button" at bounding box center [933, 80] width 3 height 11
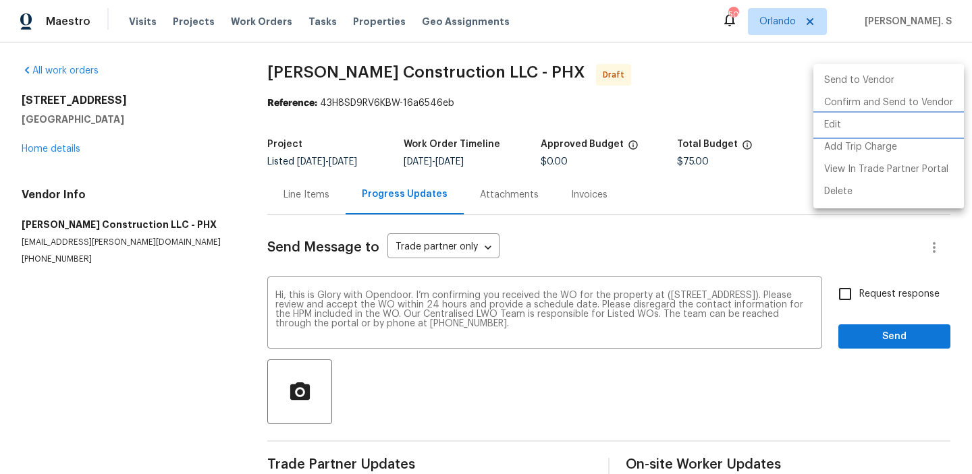
click at [883, 121] on li "Edit" at bounding box center [888, 125] width 150 height 22
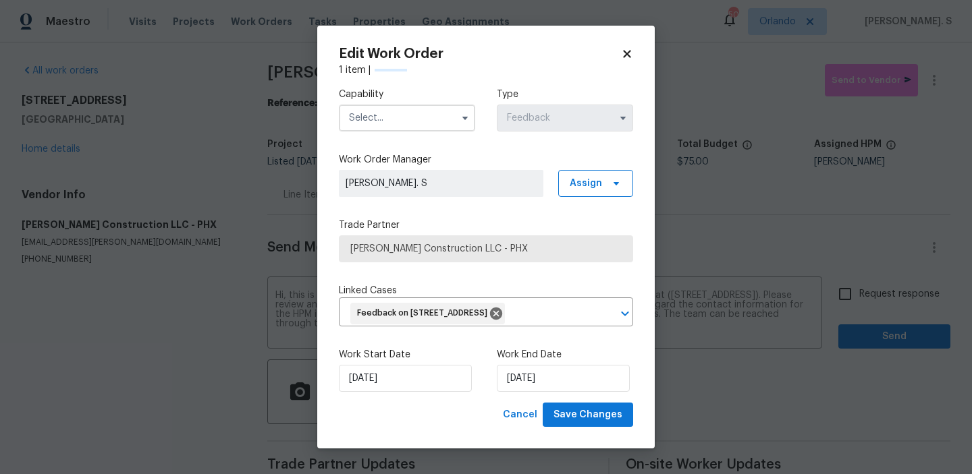
click at [435, 113] on input "text" at bounding box center [407, 118] width 136 height 27
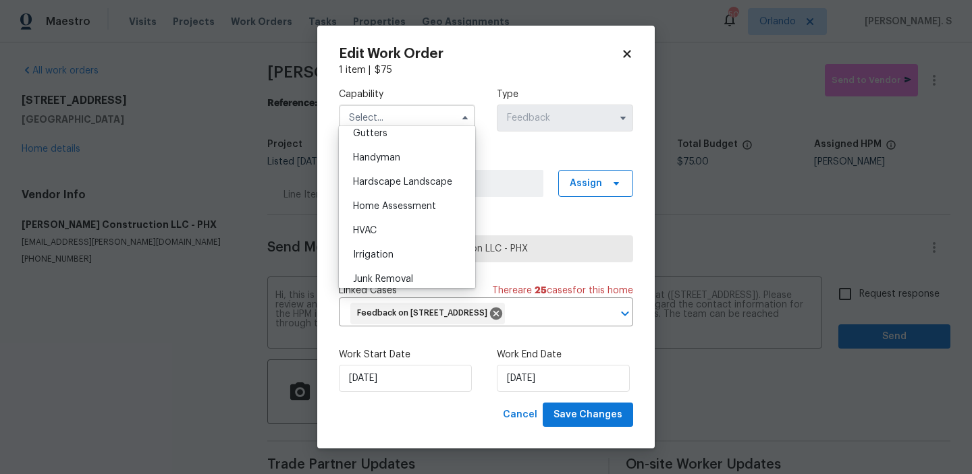
scroll to position [725, 0]
click at [448, 160] on div "Handyman" at bounding box center [407, 158] width 130 height 24
type input "Handyman"
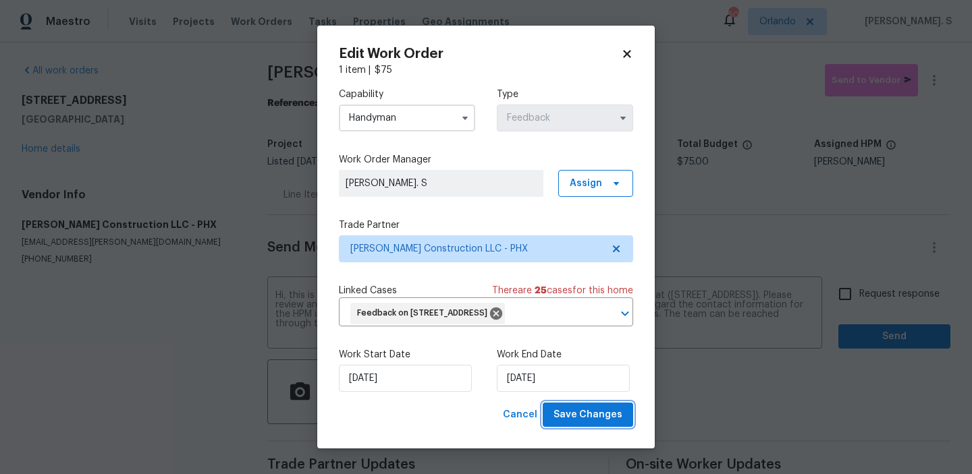
click at [578, 424] on span "Save Changes" at bounding box center [587, 415] width 69 height 17
click at [852, 289] on body "Maestro Visits Projects Work Orders Tasks Properties Geo Assignments 50 Orlando…" at bounding box center [486, 237] width 972 height 474
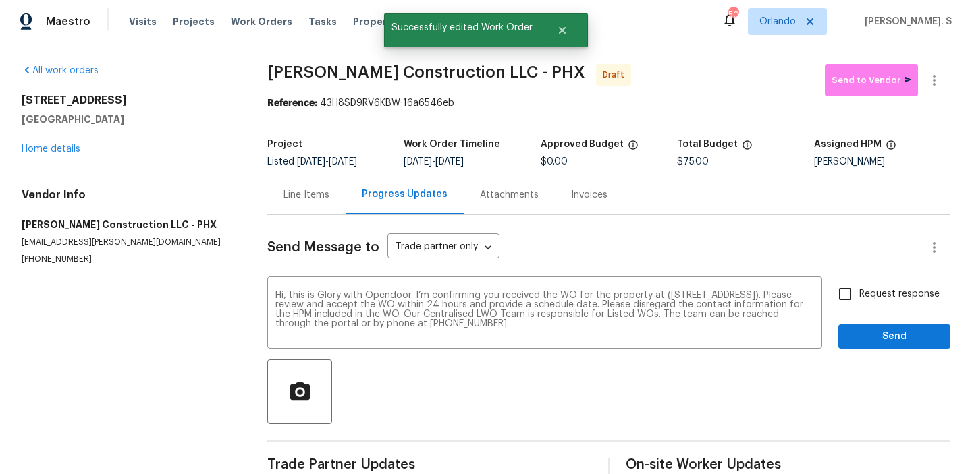
click at [852, 289] on input "Request response" at bounding box center [845, 294] width 28 height 28
checkbox input "true"
click at [870, 341] on span "Send" at bounding box center [894, 337] width 90 height 17
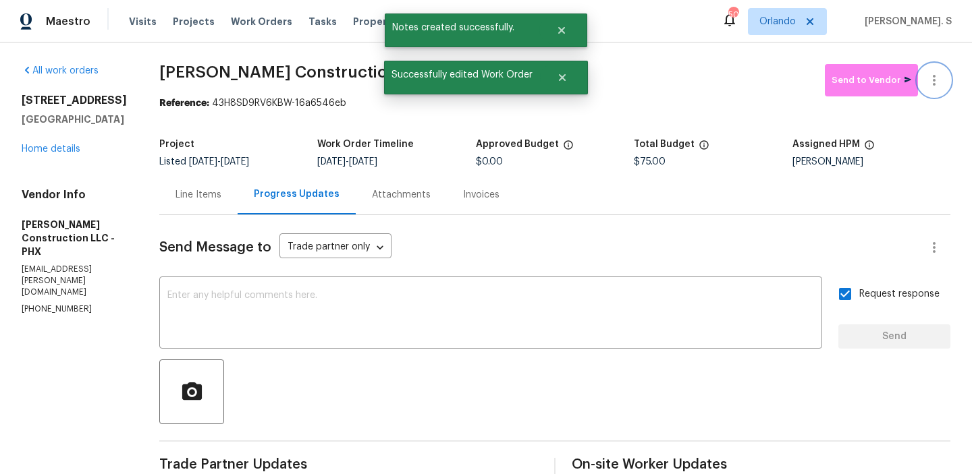
click at [933, 72] on icon "button" at bounding box center [934, 80] width 16 height 16
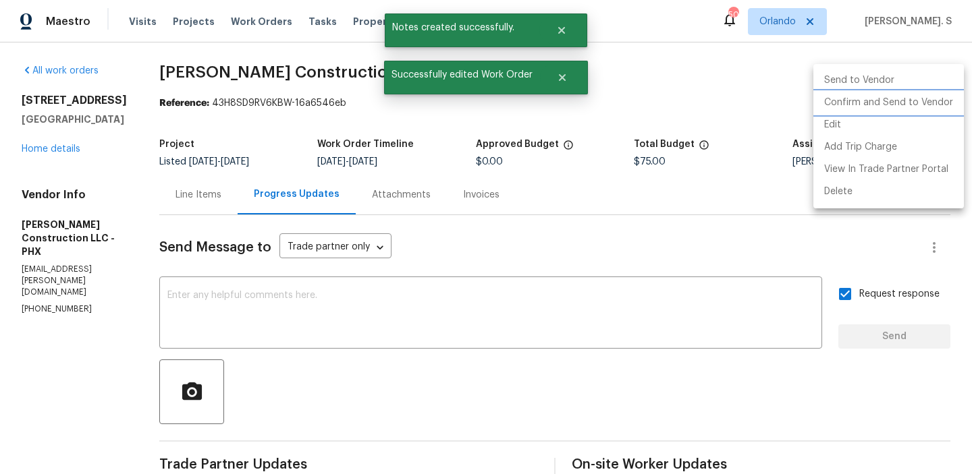
click at [924, 106] on li "Confirm and Send to Vendor" at bounding box center [888, 103] width 150 height 22
click at [239, 87] on div at bounding box center [486, 237] width 972 height 474
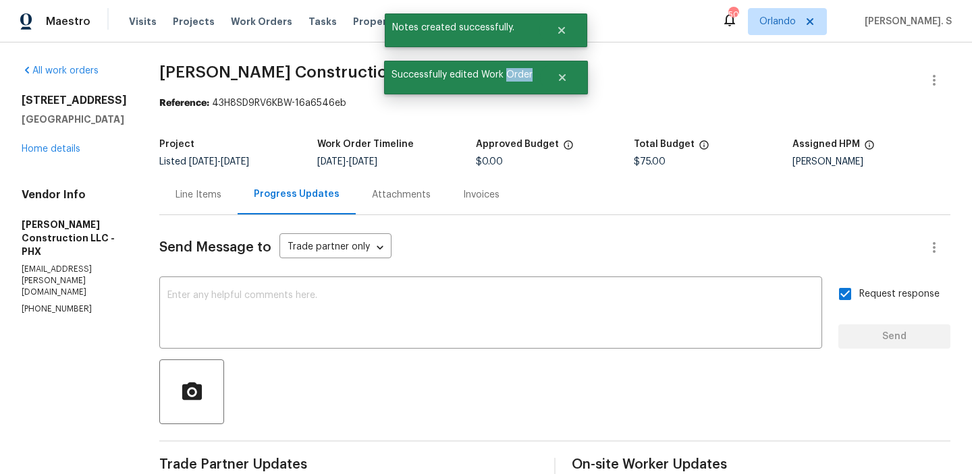
click at [239, 87] on div "Edit Add Trip Charge View In Trade Partner Portal Delete" at bounding box center [486, 237] width 972 height 474
click at [239, 87] on span "Sepulveda Construction LLC - PHX Sent to vendor" at bounding box center [538, 80] width 758 height 32
click at [242, 84] on span "Sepulveda Construction LLC - PHX Sent to vendor" at bounding box center [538, 80] width 758 height 32
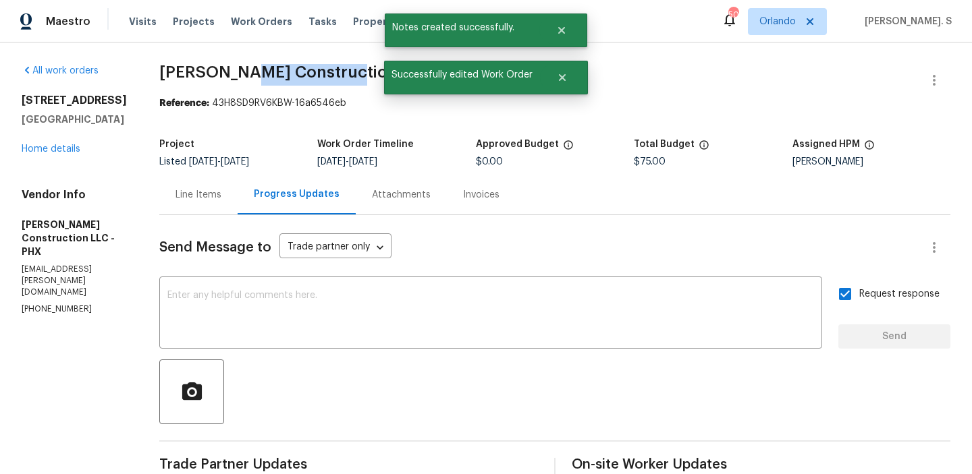
click at [242, 84] on span "Sepulveda Construction LLC - PHX Sent to vendor" at bounding box center [538, 80] width 758 height 32
copy span "[PERSON_NAME] Construction LLC - PHX"
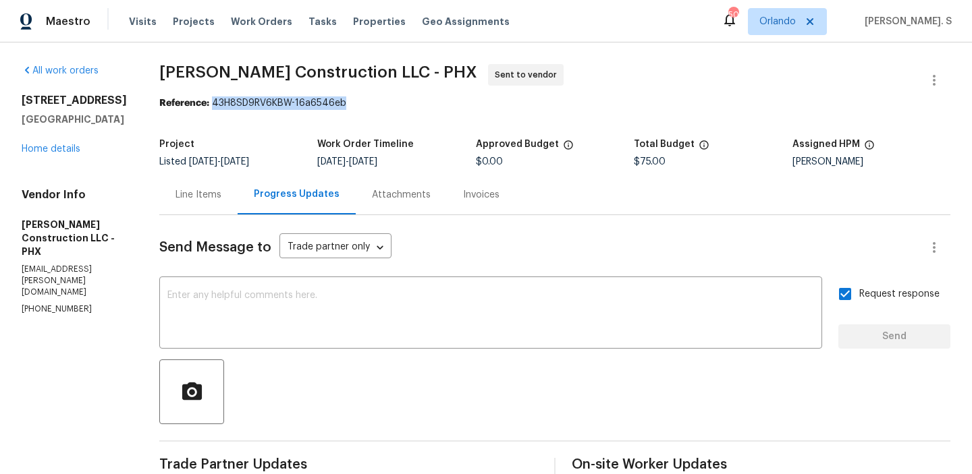
drag, startPoint x: 193, startPoint y: 103, endPoint x: 395, endPoint y: 103, distance: 201.7
click at [395, 103] on div "Reference: 43H8SD9RV6KBW-16a6546eb" at bounding box center [554, 102] width 791 height 13
copy div "43H8SD9RV6KBW-16a6546eb"
